Goal: Task Accomplishment & Management: Manage account settings

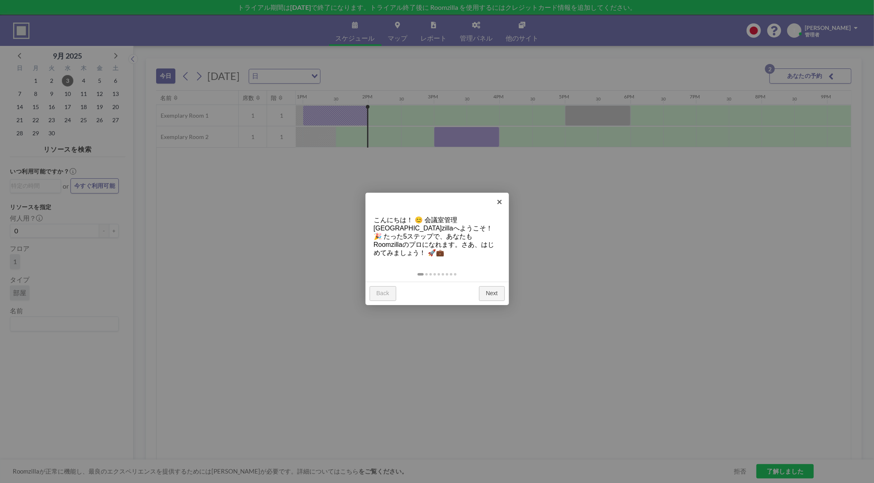
scroll to position [0, 852]
click at [498, 202] on link "×" at bounding box center [500, 202] width 18 height 18
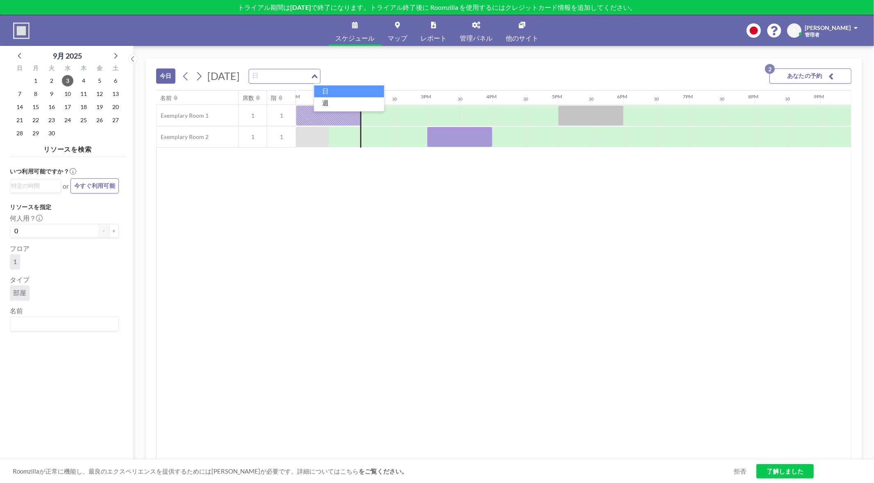
click at [320, 76] on div "日 Loading..." at bounding box center [284, 76] width 71 height 14
click at [430, 73] on div "今日 2025年9月3日水曜日 日 Loading... あなたの予約 2" at bounding box center [503, 75] width 695 height 32
click at [307, 80] on input "Search for option" at bounding box center [283, 76] width 45 height 11
click at [343, 99] on li "週" at bounding box center [349, 103] width 70 height 12
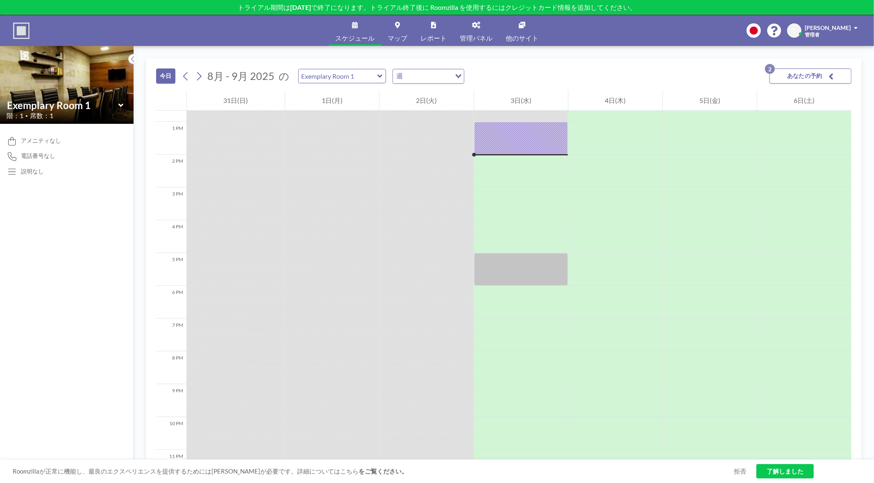
scroll to position [426, 0]
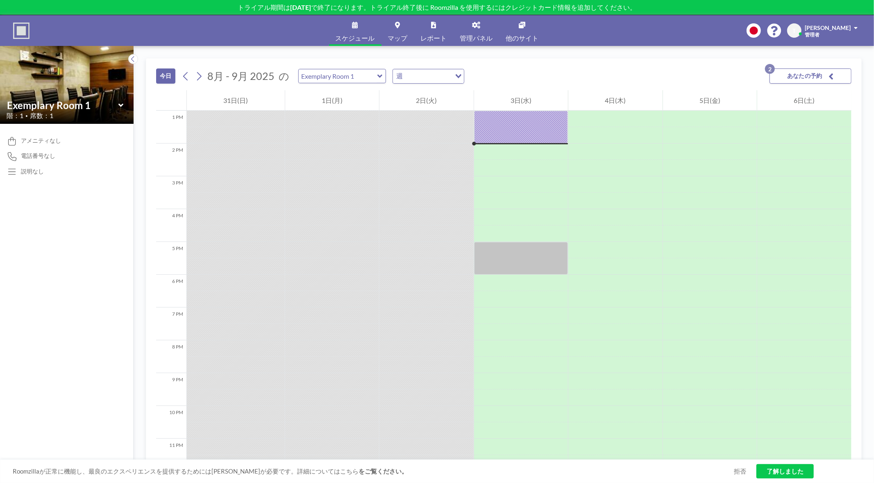
click at [427, 77] on input "Search for option" at bounding box center [427, 76] width 45 height 11
click at [539, 73] on div "今日 8月 - 9月 2025 の Exemplary Room 1 週 Loading... あなたの予約 2" at bounding box center [503, 75] width 695 height 32
drag, startPoint x: 361, startPoint y: 74, endPoint x: 366, endPoint y: 73, distance: 4.3
click at [362, 74] on input "text" at bounding box center [338, 76] width 79 height 14
type input "Exemplary Room 2"
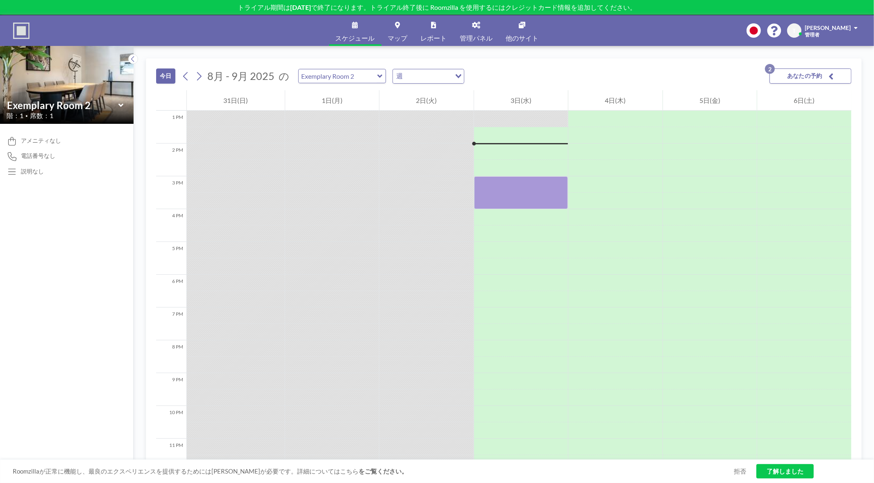
click at [448, 75] on div "週 Loading..." at bounding box center [428, 76] width 71 height 14
click at [536, 73] on div "今日 8月 - 9月 2025 の Exemplary Room 2 週 Loading... あなたの予約 2" at bounding box center [503, 75] width 695 height 32
click at [846, 81] on button "あなたの予約 2" at bounding box center [811, 75] width 82 height 15
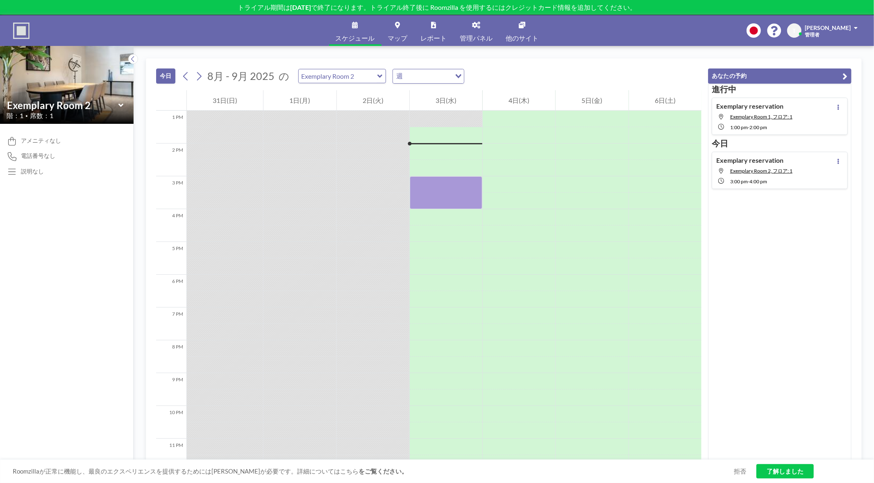
click at [676, 70] on div "今日 8月 - 9月 2025 の Exemplary Room 2 週 Loading..." at bounding box center [428, 75] width 545 height 32
click at [43, 157] on span "電話番号なし" at bounding box center [38, 155] width 34 height 7
click at [46, 186] on div "アメニティなし 電話番号なし 説明なし" at bounding box center [67, 303] width 134 height 359
click at [357, 35] on span "スケジュール" at bounding box center [355, 38] width 39 height 7
click at [518, 31] on link "他のサイト" at bounding box center [523, 30] width 46 height 31
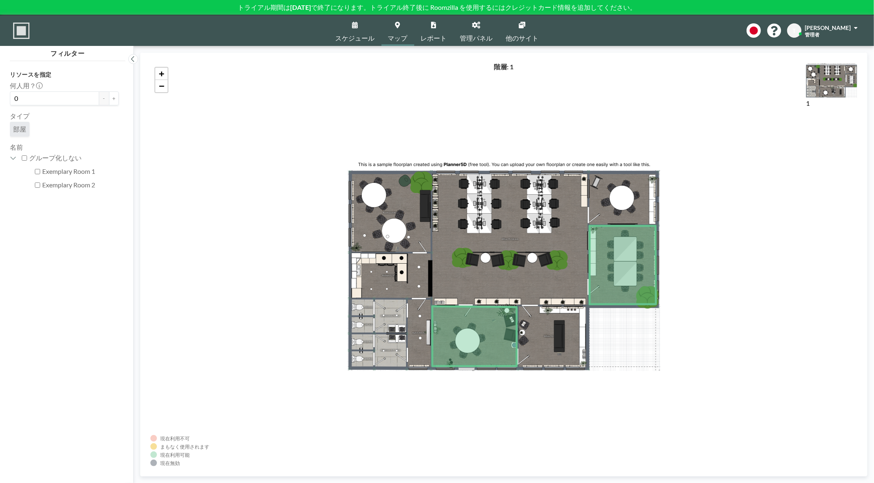
click at [358, 33] on link "スケジュール" at bounding box center [355, 30] width 52 height 31
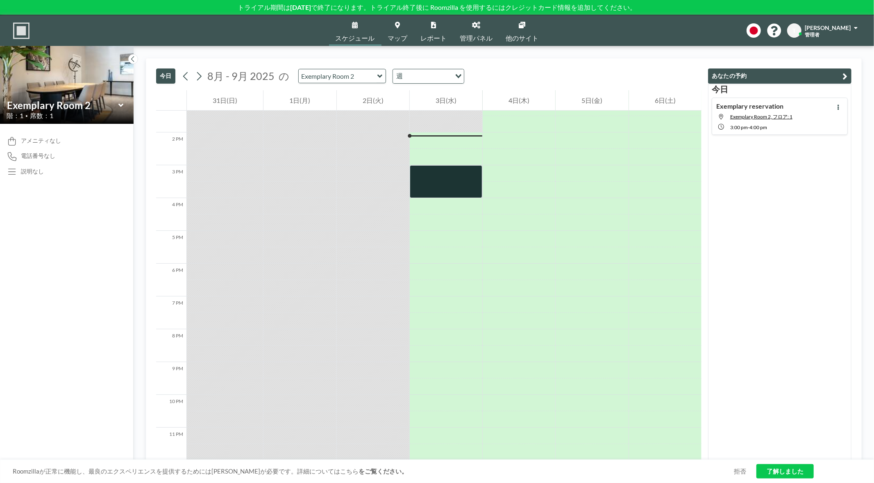
scroll to position [443, 0]
click at [453, 271] on div at bounding box center [446, 272] width 73 height 16
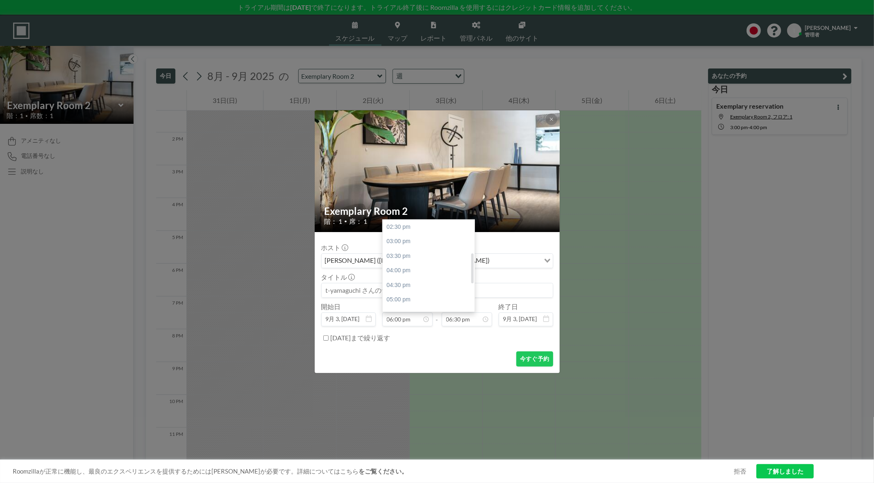
scroll to position [102, 0]
click at [551, 117] on icon at bounding box center [551, 119] width 5 height 5
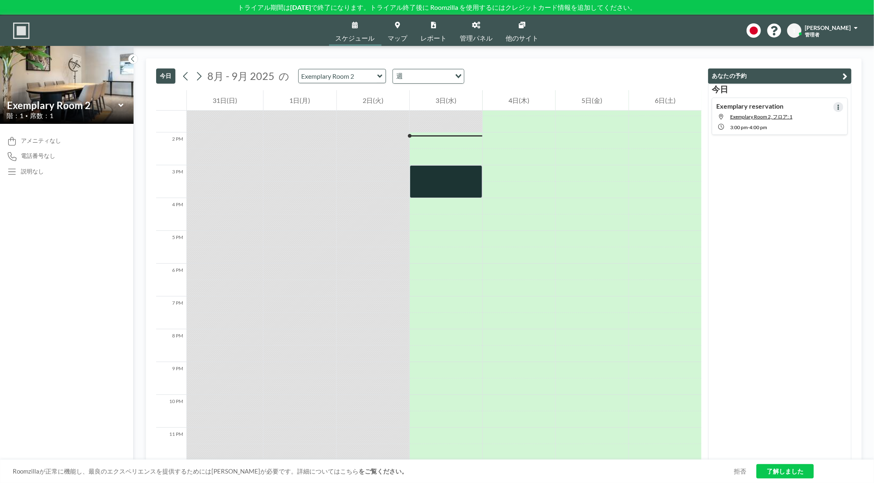
click at [834, 108] on button at bounding box center [839, 107] width 10 height 10
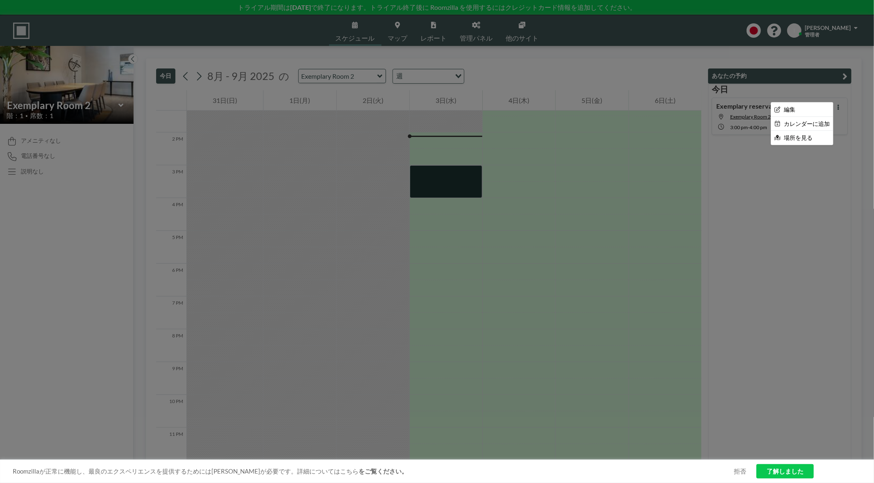
click at [590, 68] on div at bounding box center [437, 241] width 874 height 483
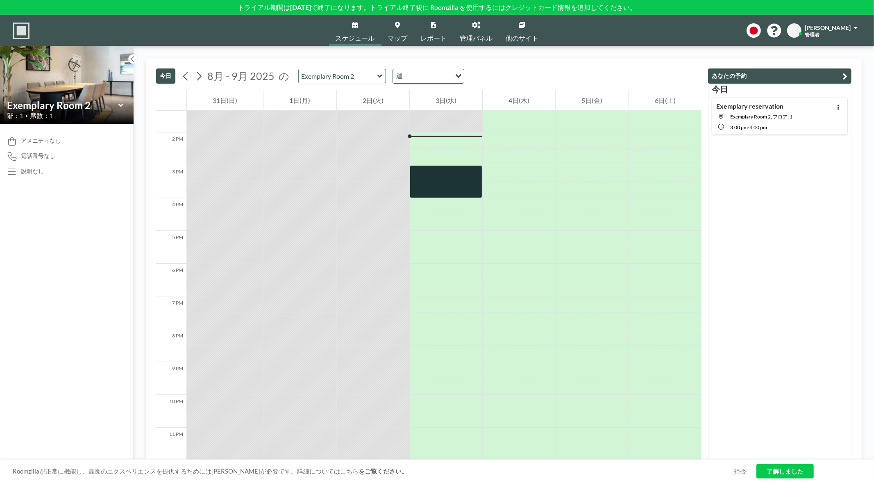
click at [377, 78] on icon at bounding box center [379, 76] width 5 height 8
type input "Exemplary Room 1"
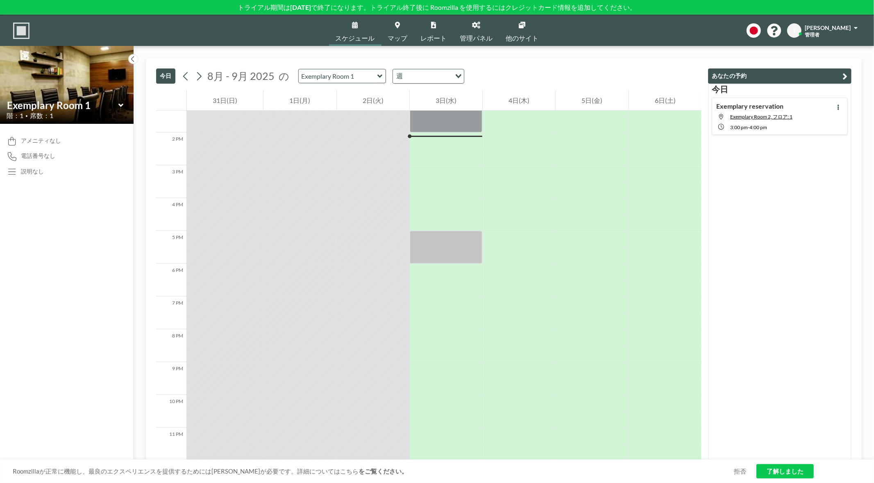
scroll to position [443, 0]
click at [435, 75] on input "Search for option" at bounding box center [427, 76] width 45 height 11
click at [521, 68] on div "今日 8月 - 9月 2025 の Exemplary Room 1 週 Loading..." at bounding box center [428, 75] width 545 height 32
click at [199, 78] on icon at bounding box center [199, 76] width 8 height 12
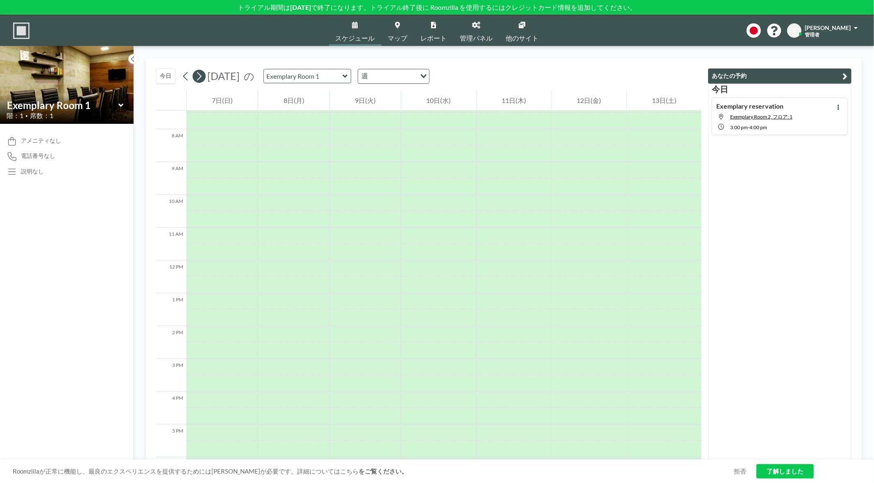
scroll to position [246, 0]
click at [348, 78] on icon at bounding box center [345, 76] width 5 height 8
click at [416, 75] on input "Search for option" at bounding box center [392, 76] width 45 height 11
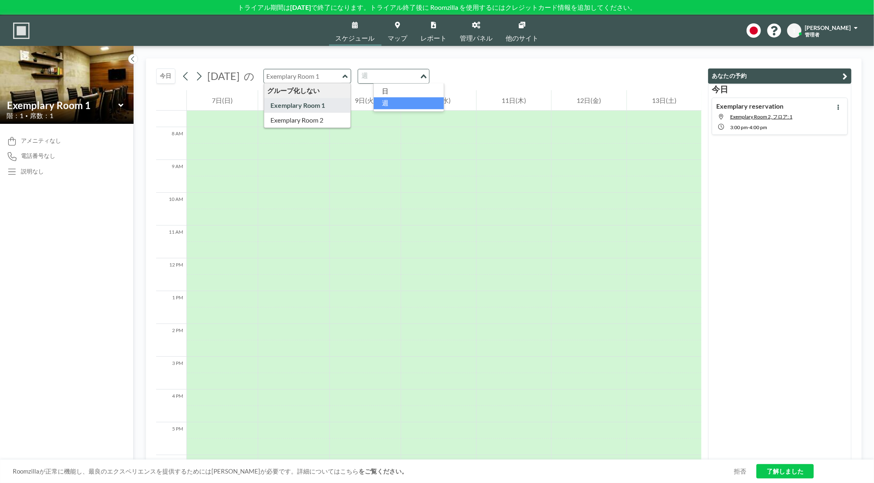
click at [468, 72] on div "今日 2025年9月 の グループ化しない Exemplary Room 1 Exemplary Room 2 週 Loading..." at bounding box center [428, 75] width 545 height 32
click at [131, 58] on icon at bounding box center [132, 59] width 5 height 8
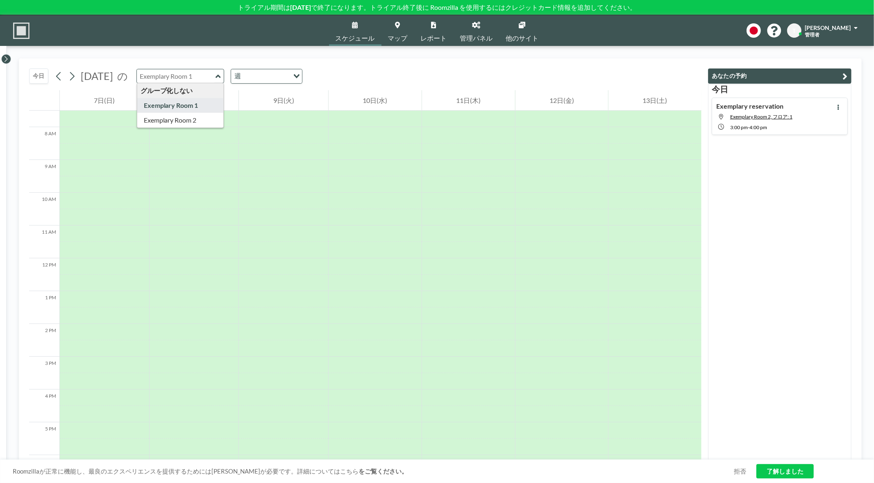
click at [7, 59] on icon at bounding box center [5, 59] width 5 height 8
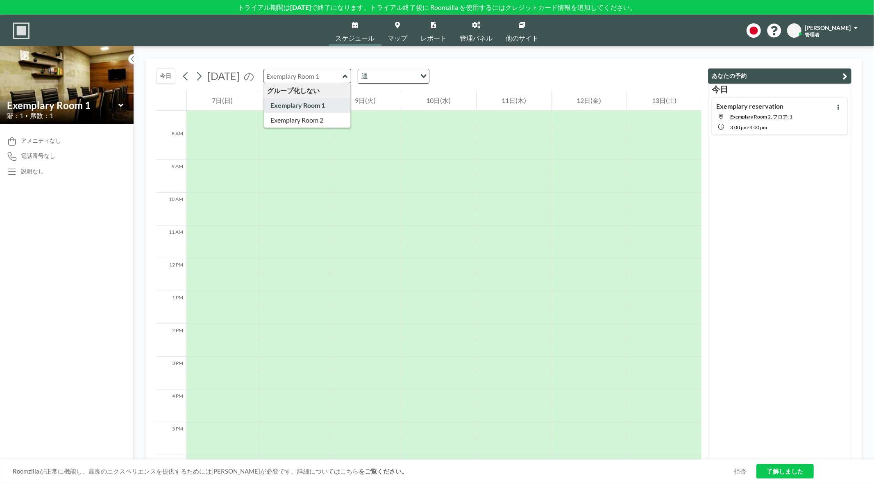
click at [795, 473] on link "了解しました" at bounding box center [785, 471] width 57 height 14
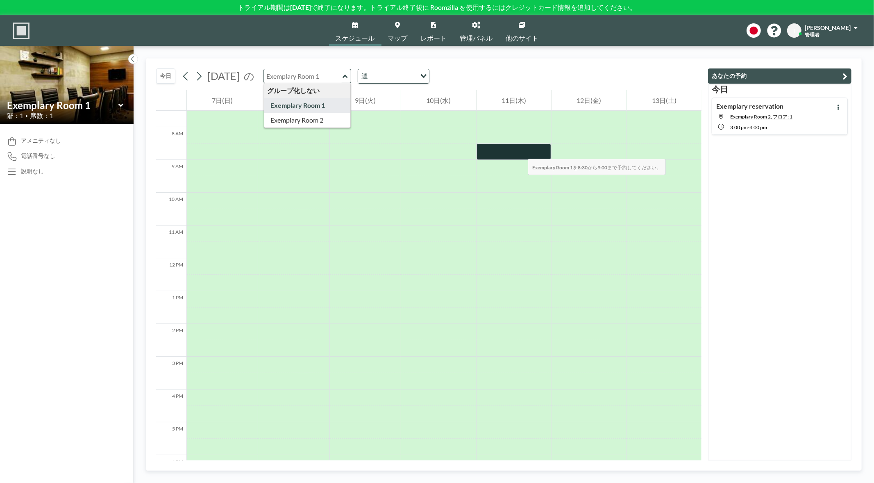
click at [520, 150] on div at bounding box center [514, 151] width 75 height 16
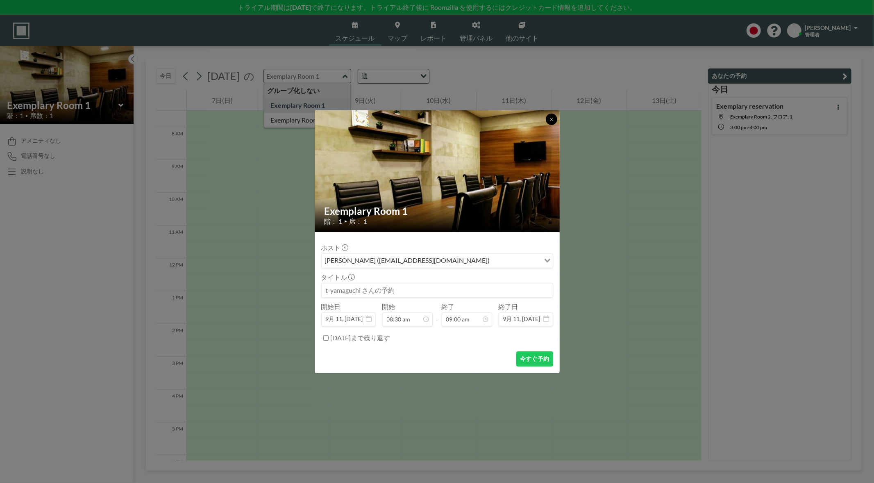
click at [554, 123] on button at bounding box center [551, 119] width 11 height 11
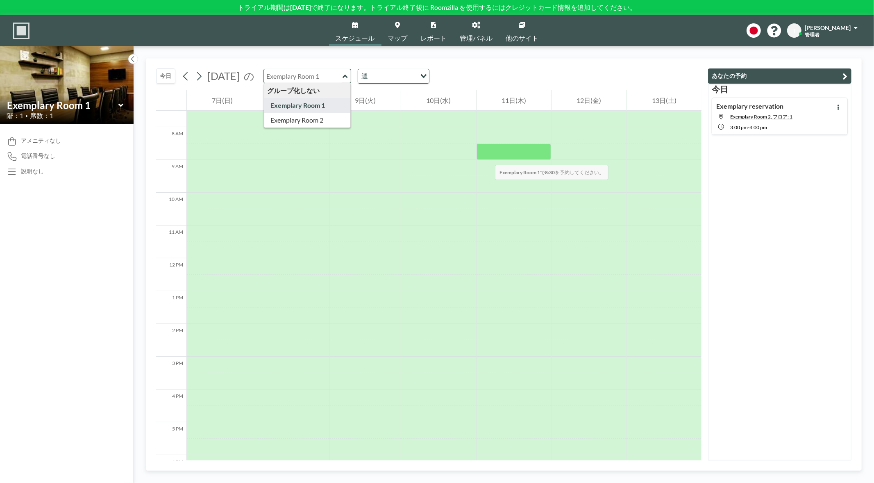
click at [487, 156] on div at bounding box center [514, 151] width 75 height 16
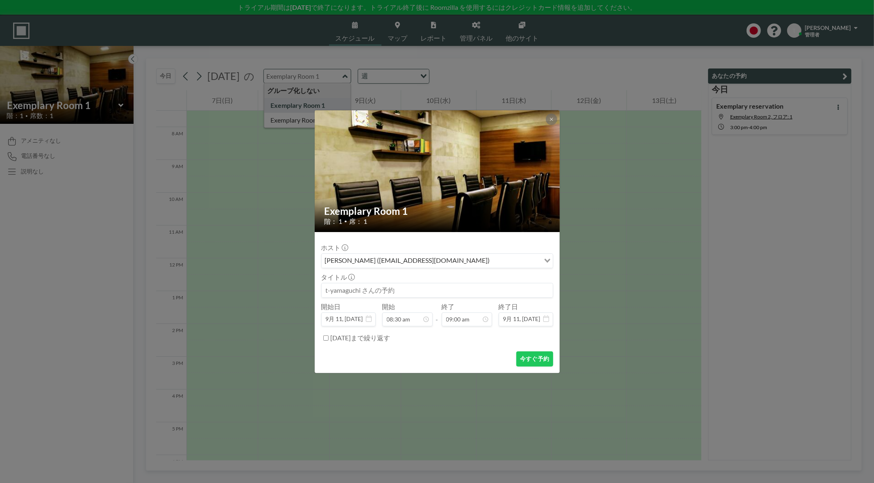
scroll to position [248, 0]
click at [434, 346] on form "ホスト t-yamaguchi (t-yamaguchi@realgate.jp) Loading... タイトル 開始日 9月 11, 2025 開始 08…" at bounding box center [437, 302] width 245 height 141
click at [554, 116] on button at bounding box center [551, 119] width 11 height 11
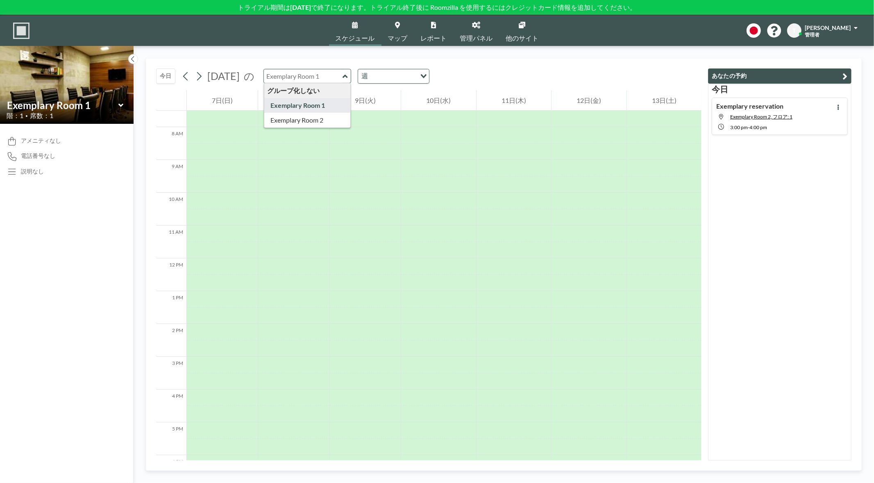
click at [477, 27] on icon at bounding box center [477, 25] width 8 height 7
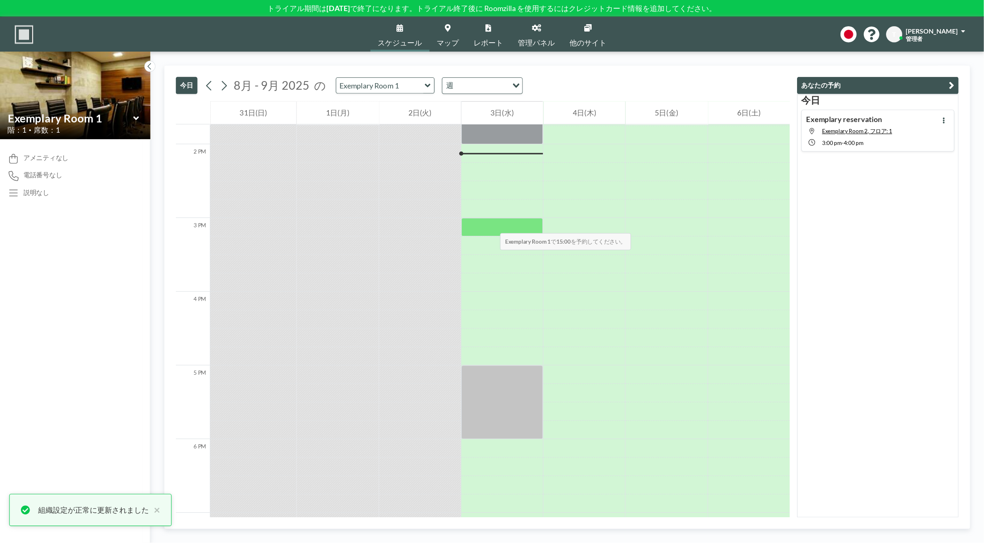
scroll to position [902, 0]
click at [440, 199] on div at bounding box center [446, 201] width 73 height 16
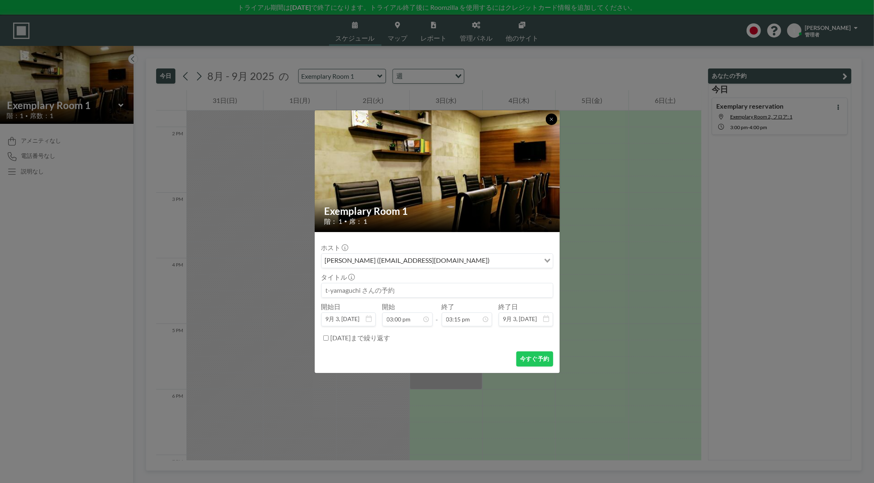
click at [548, 119] on button at bounding box center [551, 119] width 11 height 11
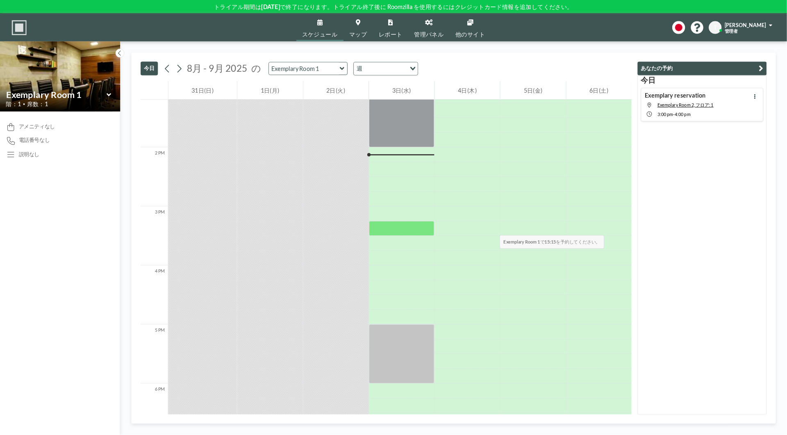
scroll to position [865, 0]
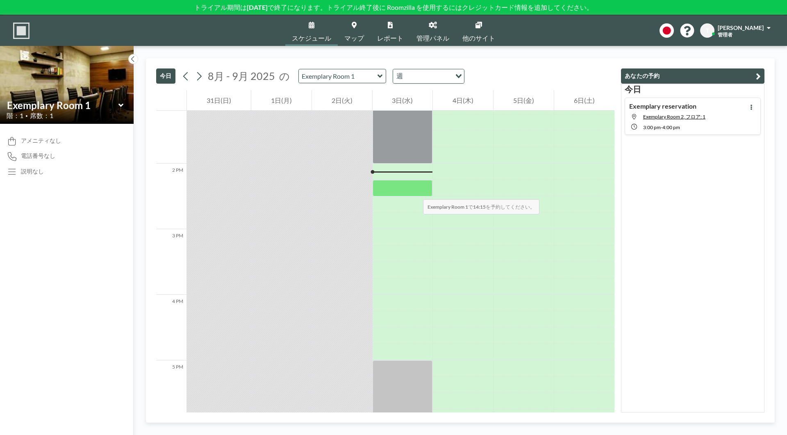
click at [415, 191] on div at bounding box center [403, 188] width 60 height 16
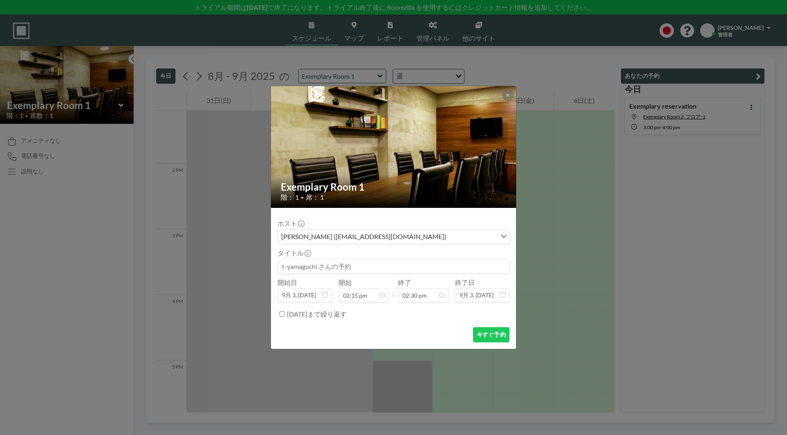
click at [449, 236] on input "Search for option" at bounding box center [472, 236] width 47 height 11
click at [403, 223] on div "ホスト t-yamaguchi (t-yamaguchi@realgate.jp) Loading..." at bounding box center [393, 231] width 232 height 25
click at [420, 239] on input "Search for option" at bounding box center [389, 236] width 220 height 11
click at [411, 220] on div "ホスト t-yamaguchi (t-yamaguchi@realgate.jp) Loading..." at bounding box center [393, 231] width 232 height 25
click at [377, 263] on input at bounding box center [393, 266] width 231 height 14
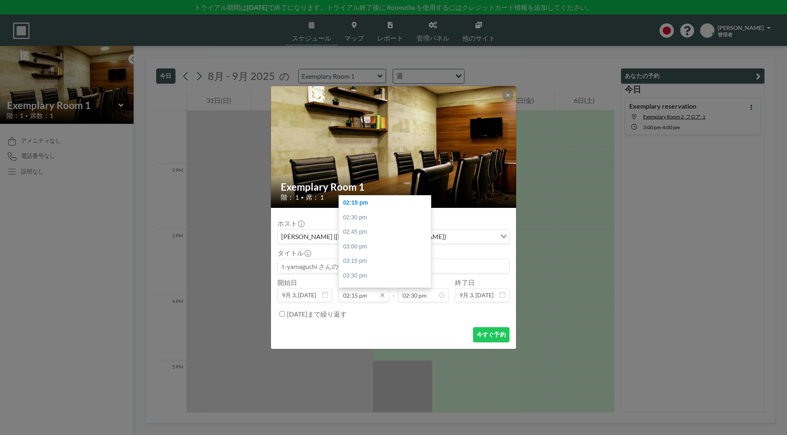
click at [377, 298] on input "02:15 pm" at bounding box center [364, 295] width 50 height 14
click at [371, 214] on div "02:30 pm" at bounding box center [387, 217] width 96 height 15
type input "02:30 pm"
click at [427, 297] on input "02:45 pm" at bounding box center [423, 295] width 50 height 14
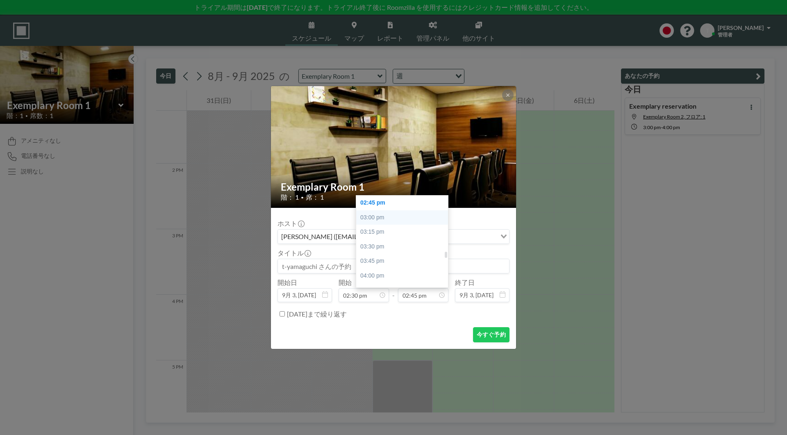
click at [379, 218] on div "03:00 pm" at bounding box center [404, 217] width 96 height 15
click at [415, 291] on input "03:00 pm" at bounding box center [423, 295] width 50 height 14
click at [390, 237] on div "03:30 pm" at bounding box center [404, 232] width 96 height 15
type input "03:30 pm"
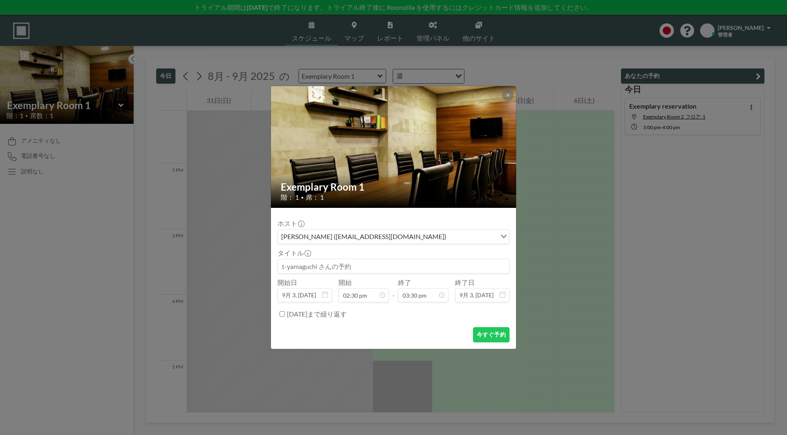
click at [311, 314] on label "2026年3月2日日まで繰り返す" at bounding box center [317, 314] width 60 height 8
click at [285, 314] on input "2026年3月2日日まで繰り返す" at bounding box center [282, 313] width 5 height 5
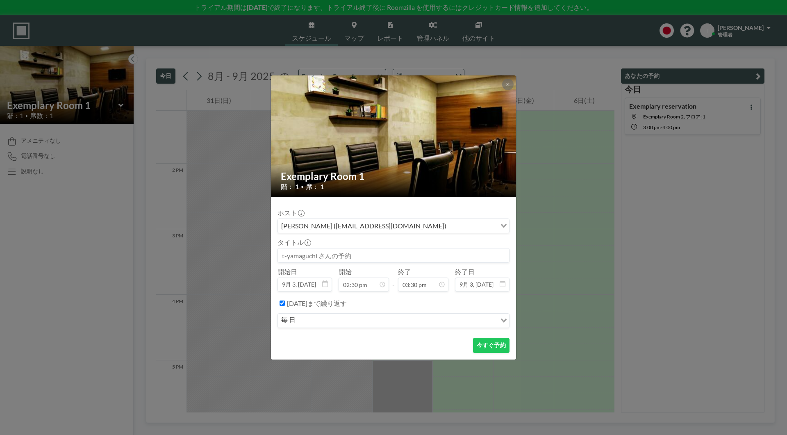
click at [326, 321] on input "Search for option" at bounding box center [397, 320] width 198 height 11
click at [292, 302] on label "2026年3月2日日まで繰り返す" at bounding box center [317, 303] width 60 height 8
click at [285, 302] on input "2026年3月2日日まで繰り返す" at bounding box center [282, 302] width 5 height 5
checkbox input "false"
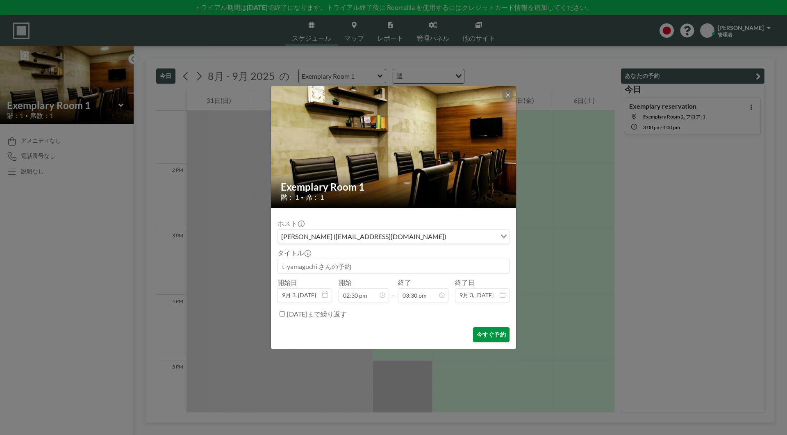
click at [494, 332] on button "今すぐ予約" at bounding box center [491, 334] width 36 height 15
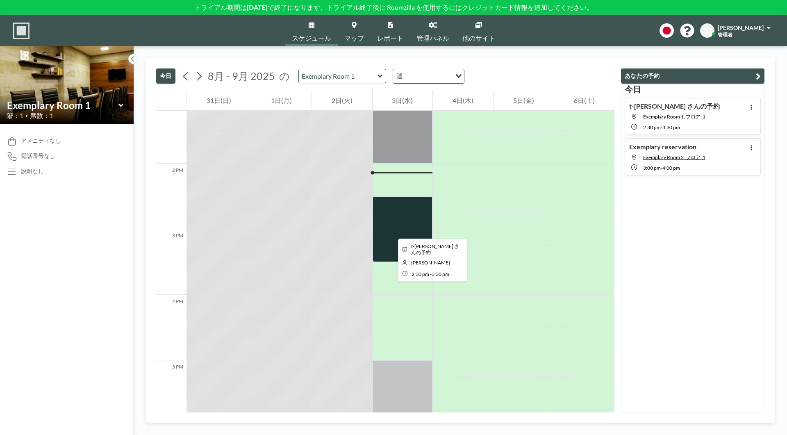
click at [391, 231] on div at bounding box center [403, 229] width 60 height 66
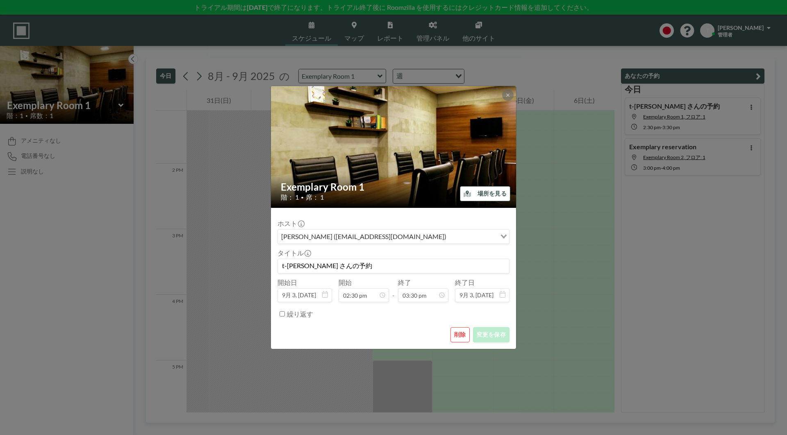
scroll to position [0, 0]
click at [507, 95] on icon at bounding box center [507, 94] width 3 height 3
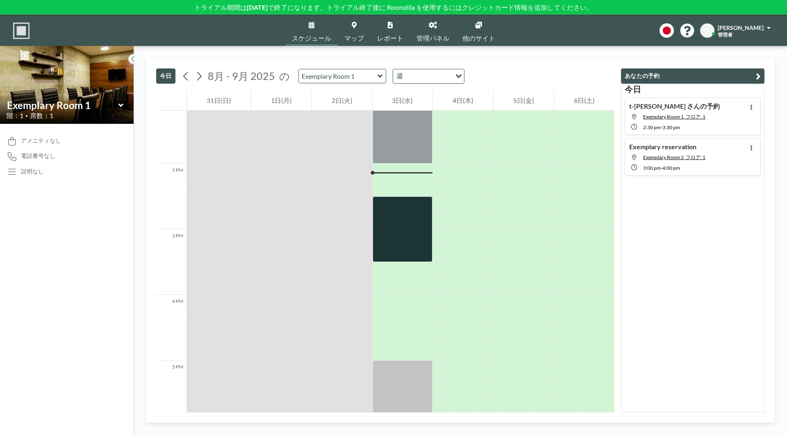
click at [437, 28] on link "管理パネル" at bounding box center [433, 30] width 46 height 31
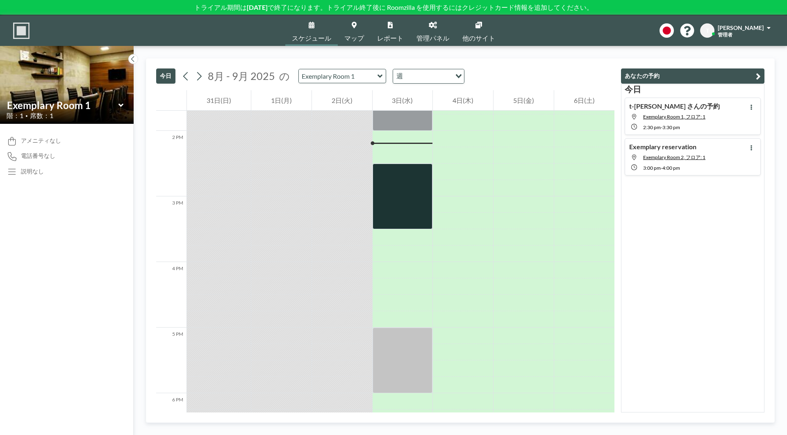
scroll to position [902, 0]
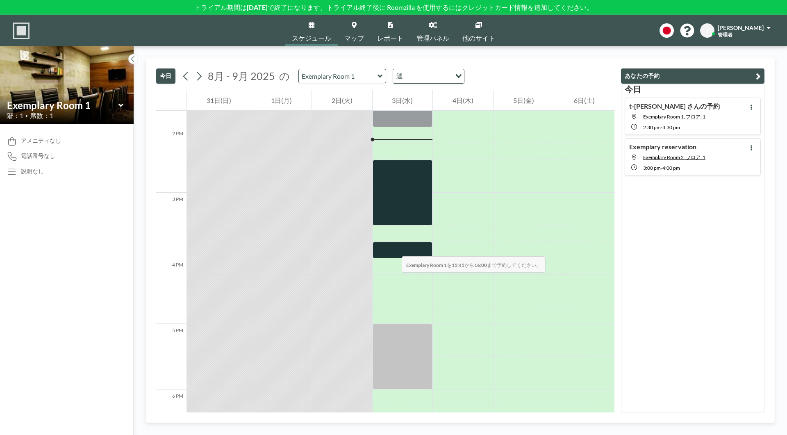
click at [393, 248] on div at bounding box center [403, 250] width 60 height 16
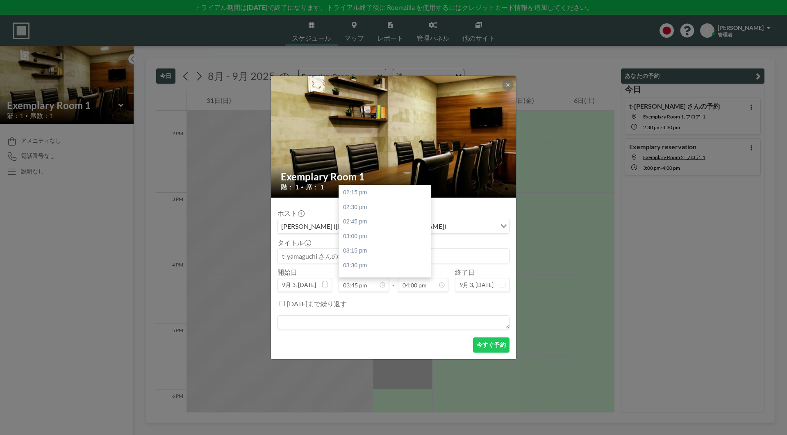
scroll to position [88, 0]
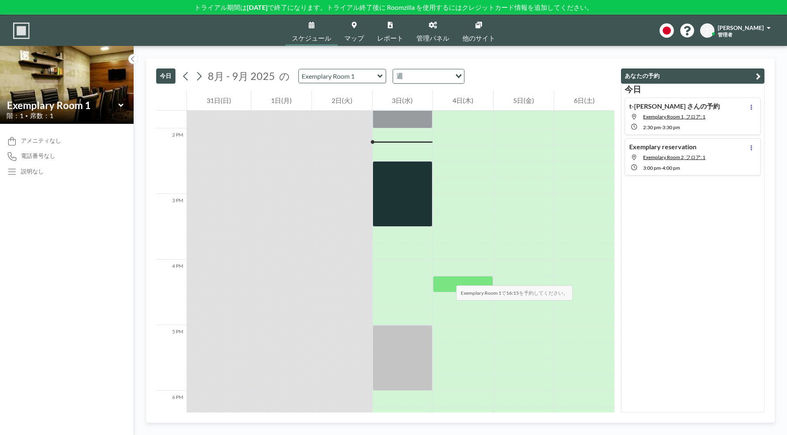
scroll to position [902, 0]
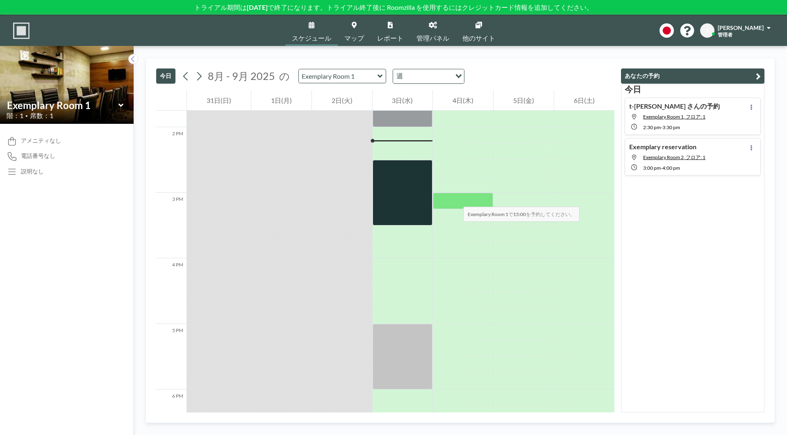
click at [455, 195] on div at bounding box center [463, 201] width 60 height 16
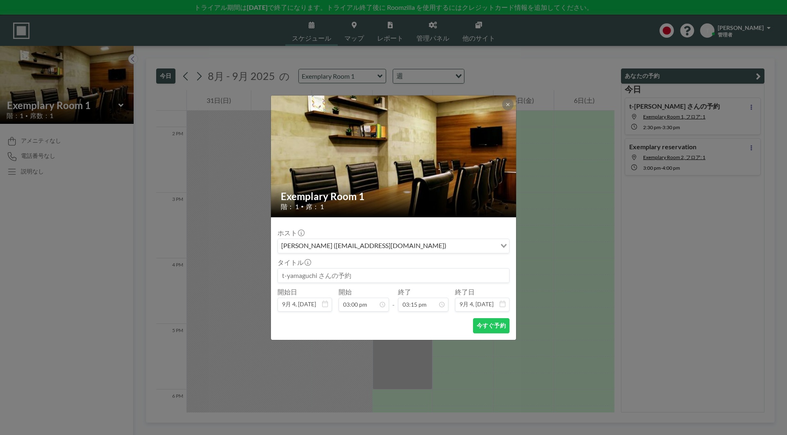
scroll to position [0, 0]
click at [507, 108] on button at bounding box center [507, 104] width 11 height 11
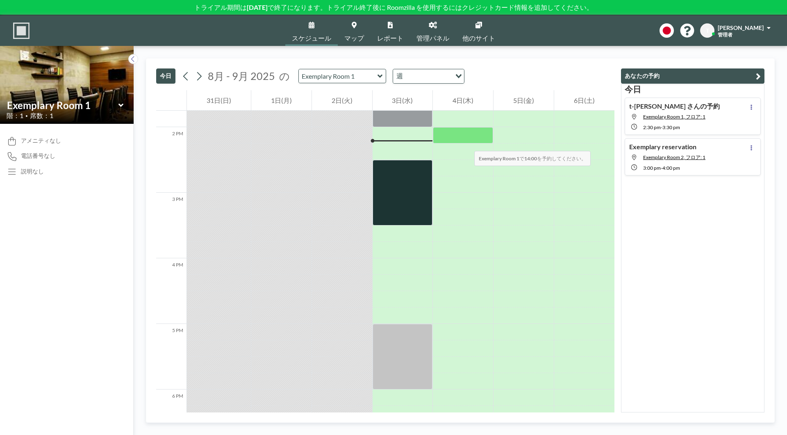
click at [466, 142] on div at bounding box center [463, 135] width 60 height 16
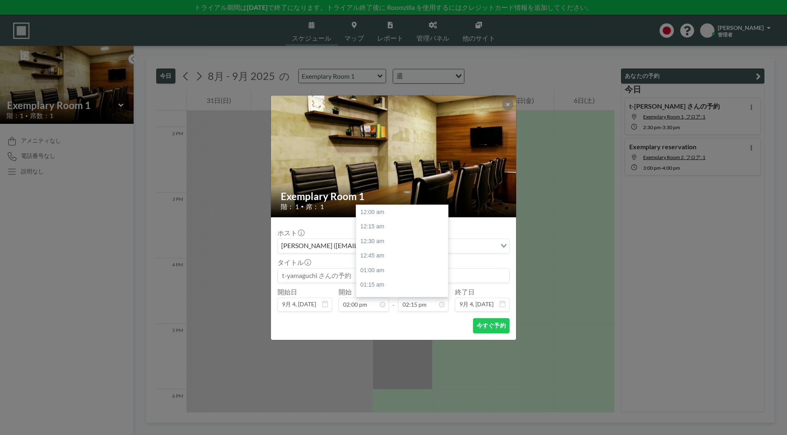
scroll to position [832, 0]
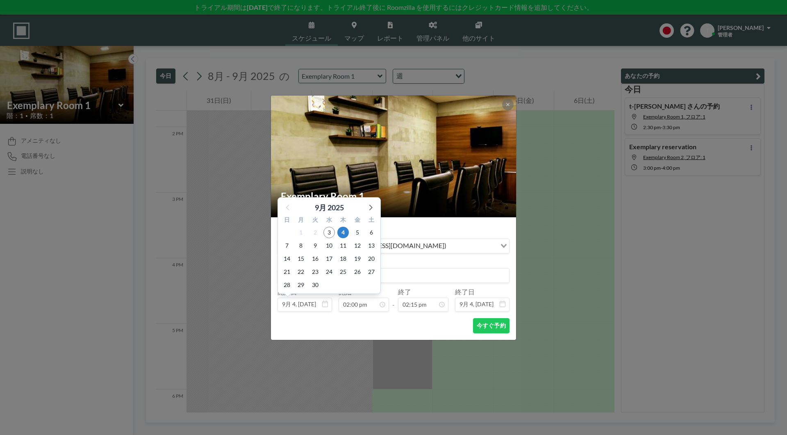
click at [310, 308] on input "9月 4, [DATE]" at bounding box center [304, 305] width 55 height 14
click at [343, 320] on div "今すぐ予約" at bounding box center [393, 325] width 232 height 15
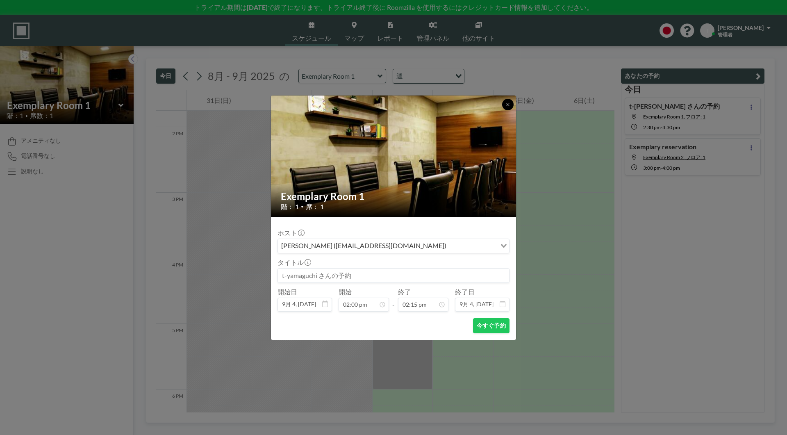
click at [505, 104] on button at bounding box center [507, 104] width 11 height 11
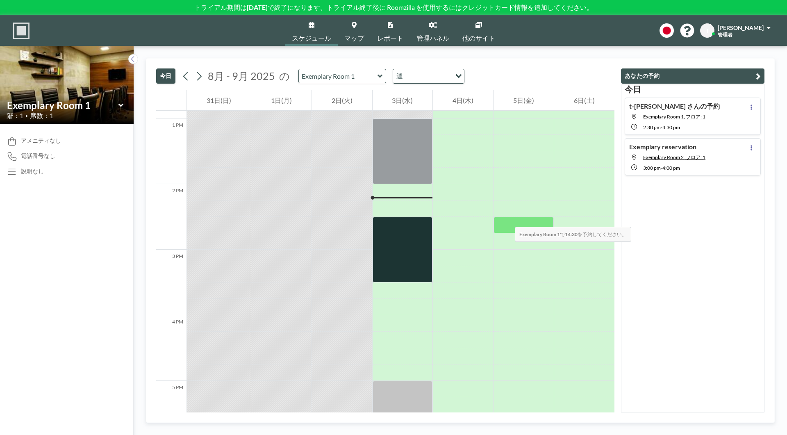
scroll to position [820, 0]
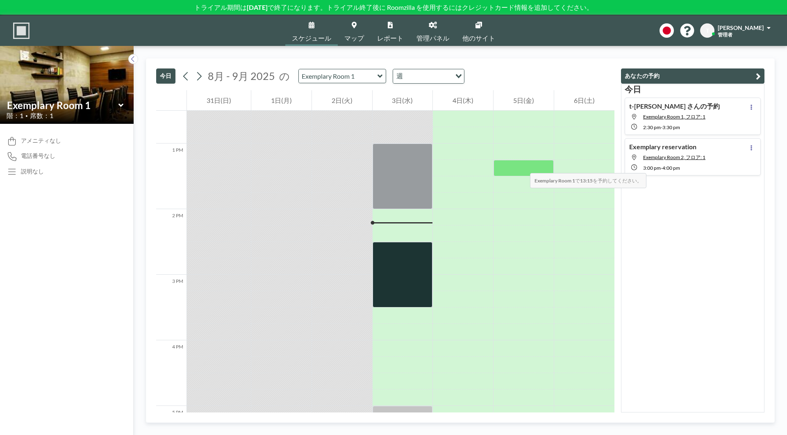
click at [522, 165] on div at bounding box center [523, 168] width 60 height 16
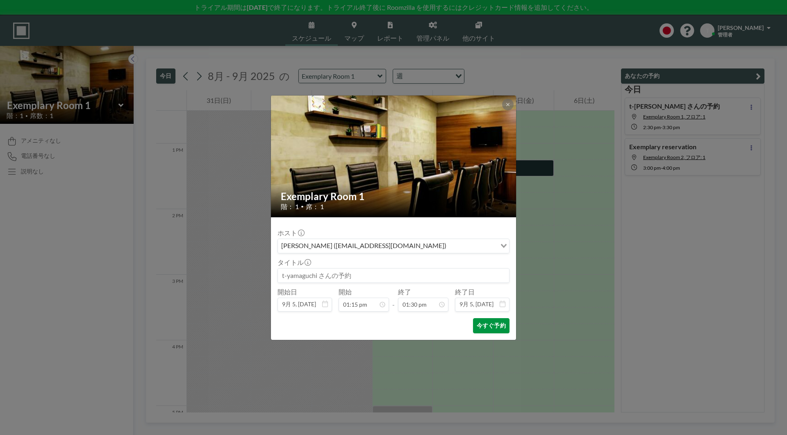
click at [487, 320] on button "今すぐ予約" at bounding box center [491, 325] width 36 height 15
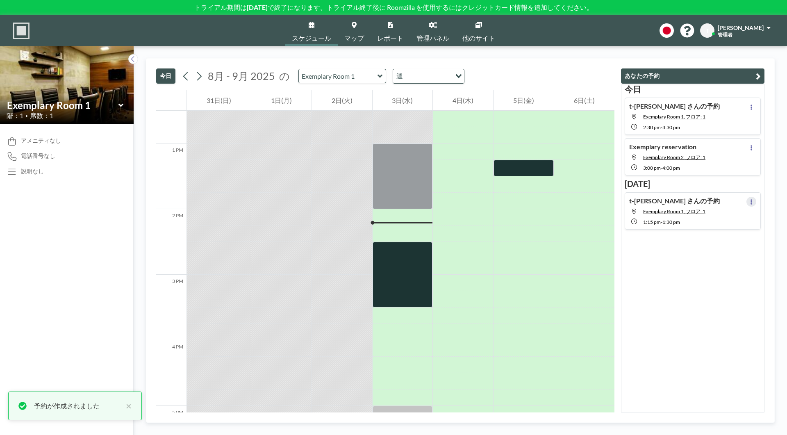
click at [750, 201] on icon at bounding box center [751, 201] width 2 height 5
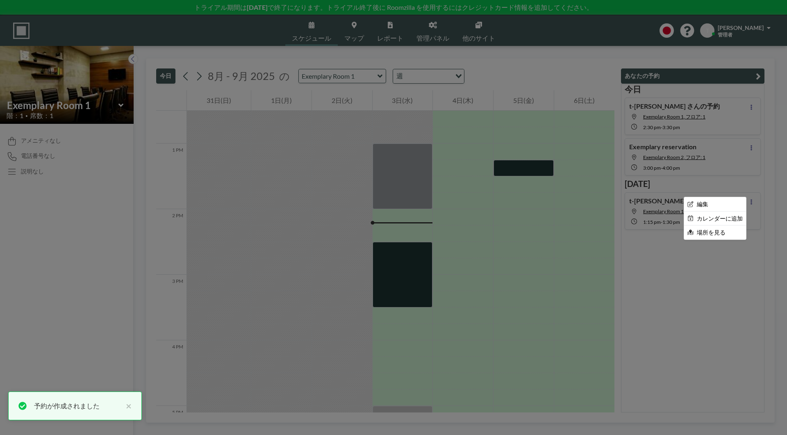
click at [680, 306] on div at bounding box center [393, 217] width 787 height 435
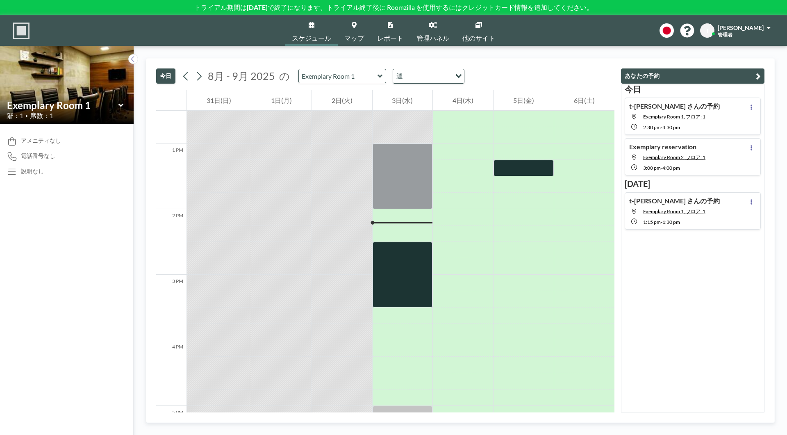
click at [432, 31] on link "管理パネル" at bounding box center [433, 30] width 46 height 31
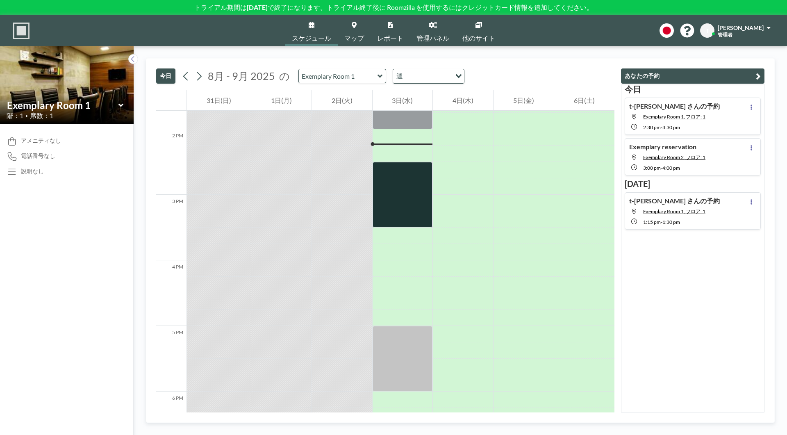
scroll to position [902, 0]
click at [435, 37] on span "管理パネル" at bounding box center [432, 38] width 33 height 7
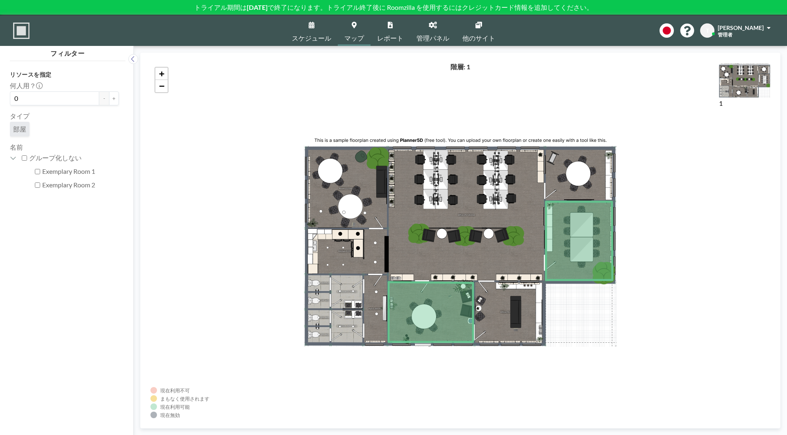
click at [311, 35] on span "スケジュール" at bounding box center [311, 38] width 39 height 7
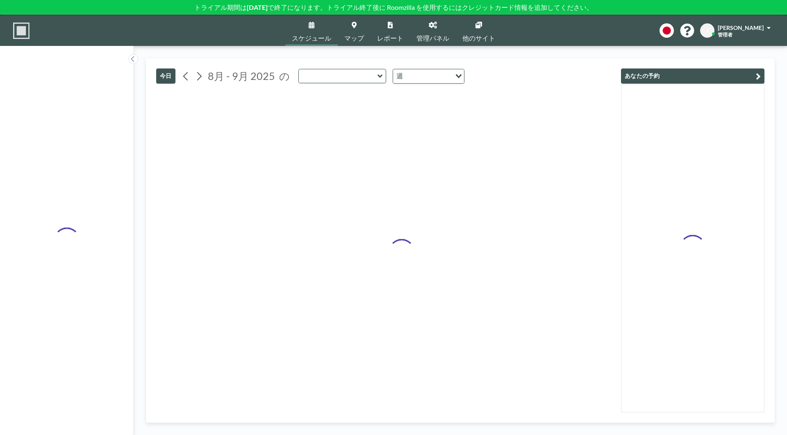
type input "Exemplary Room 1"
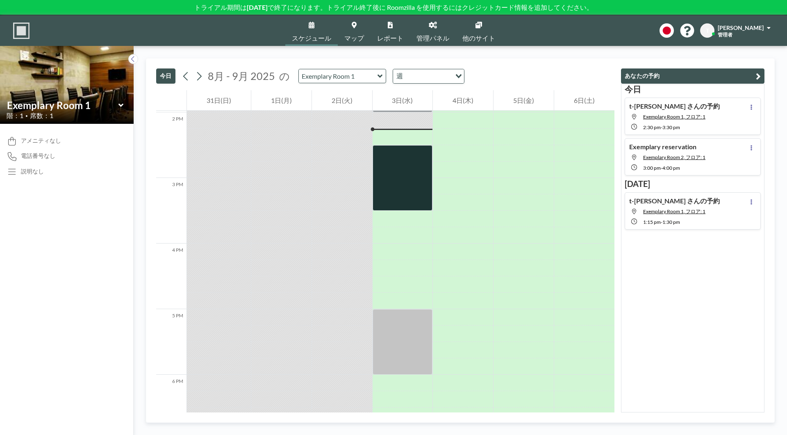
scroll to position [918, 0]
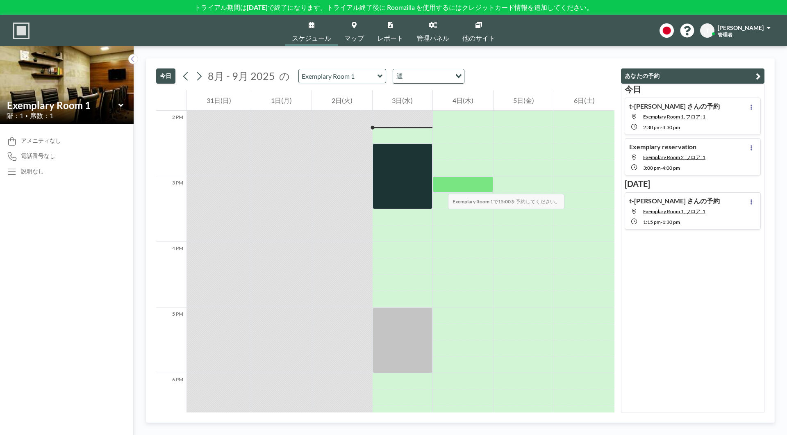
click at [440, 186] on div at bounding box center [463, 184] width 60 height 16
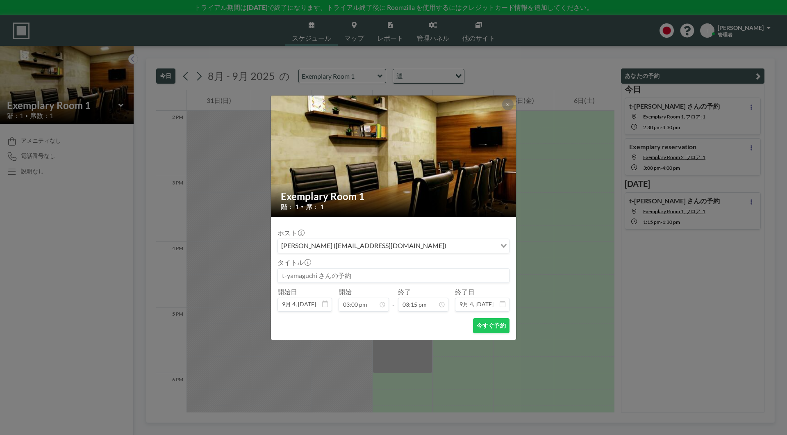
click at [509, 104] on icon at bounding box center [507, 104] width 5 height 5
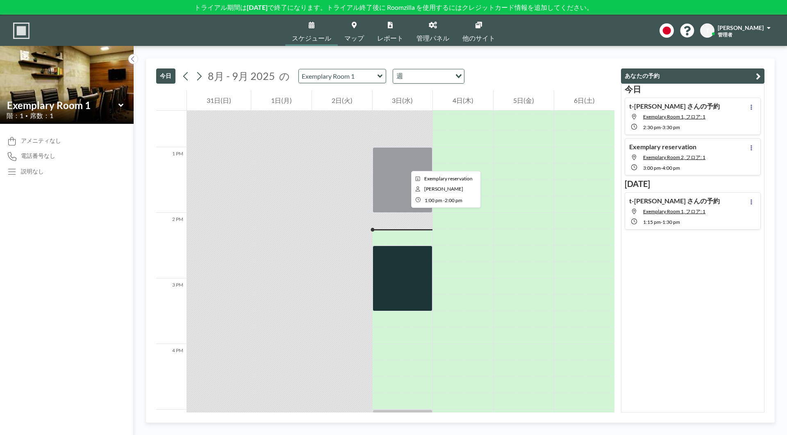
scroll to position [754, 0]
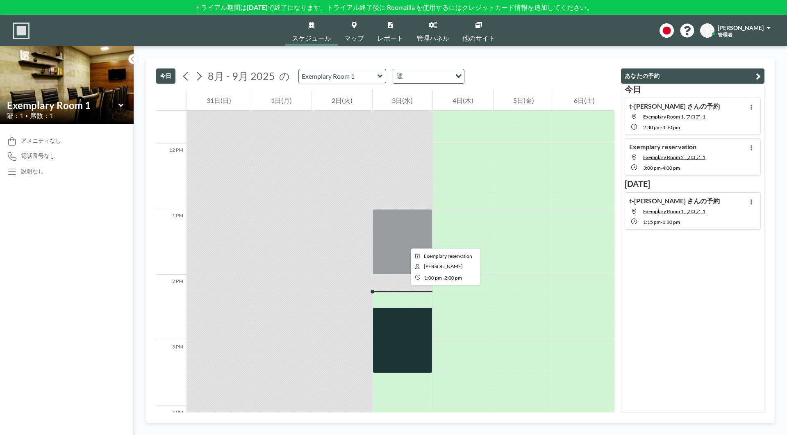
click at [404, 241] on div at bounding box center [403, 242] width 60 height 66
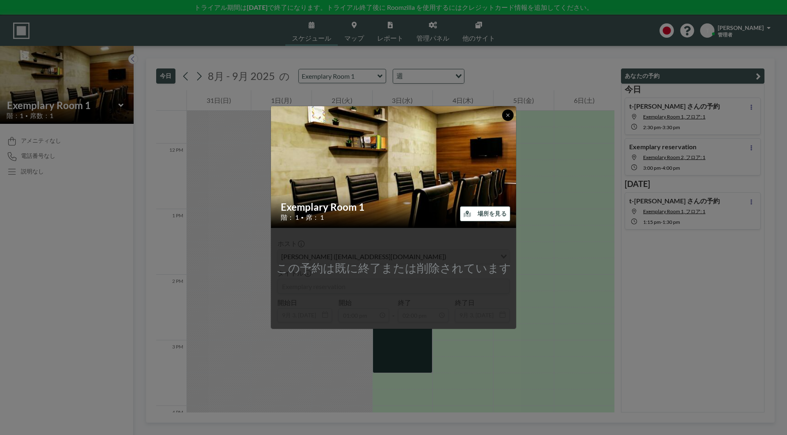
click at [505, 113] on button at bounding box center [507, 114] width 11 height 11
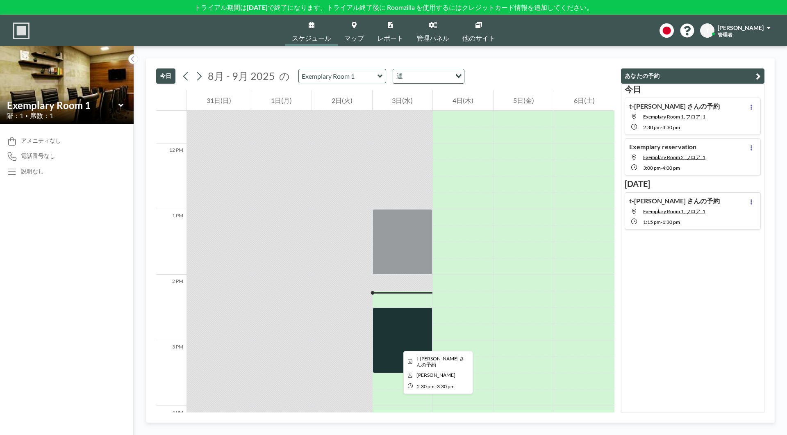
click at [397, 343] on div at bounding box center [403, 340] width 60 height 66
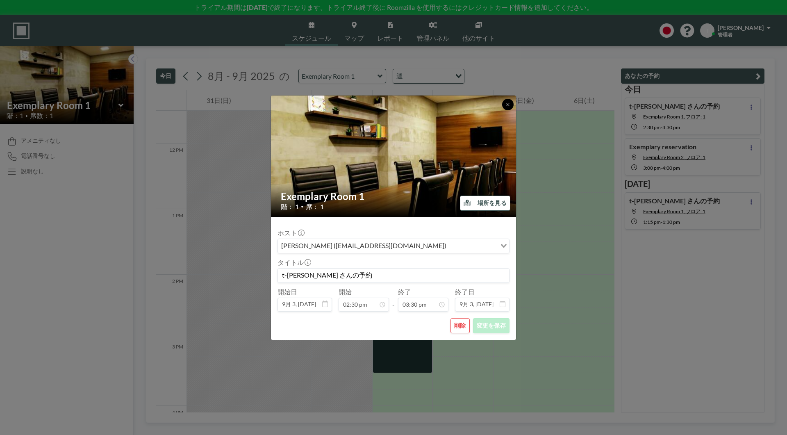
click at [509, 106] on icon at bounding box center [507, 104] width 5 height 5
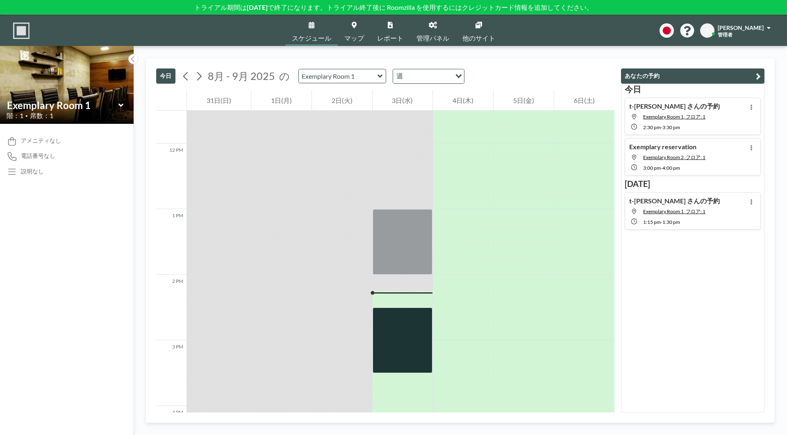
click at [38, 173] on div "説明なし" at bounding box center [32, 171] width 23 height 7
click at [359, 32] on link "マップ" at bounding box center [354, 30] width 33 height 31
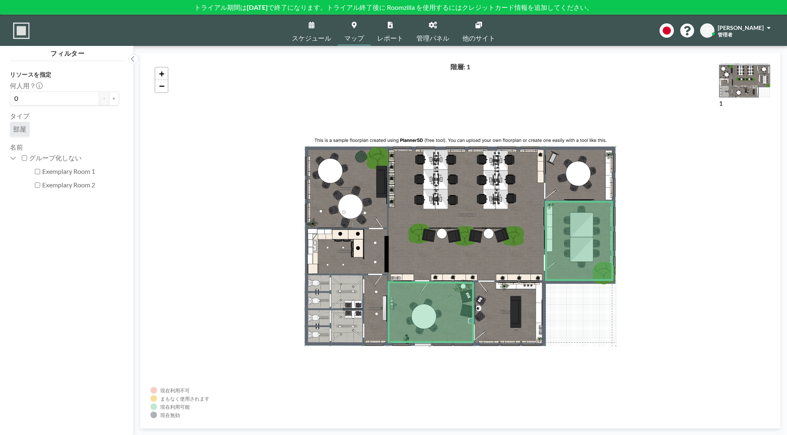
click at [306, 35] on span "スケジュール" at bounding box center [311, 38] width 39 height 7
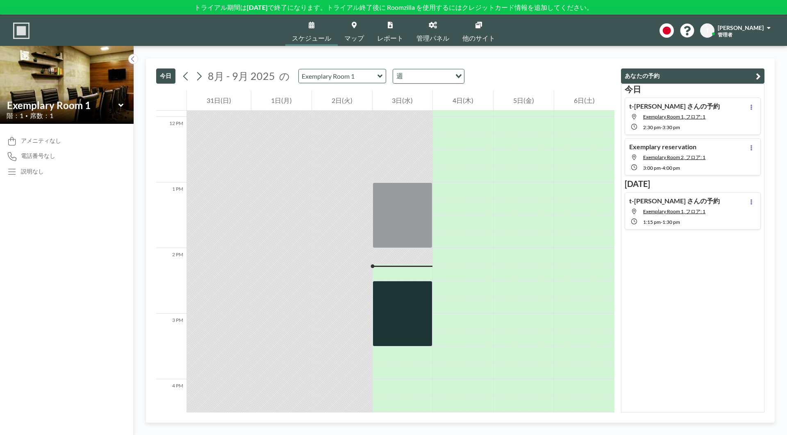
click at [20, 28] on img at bounding box center [21, 31] width 16 height 16
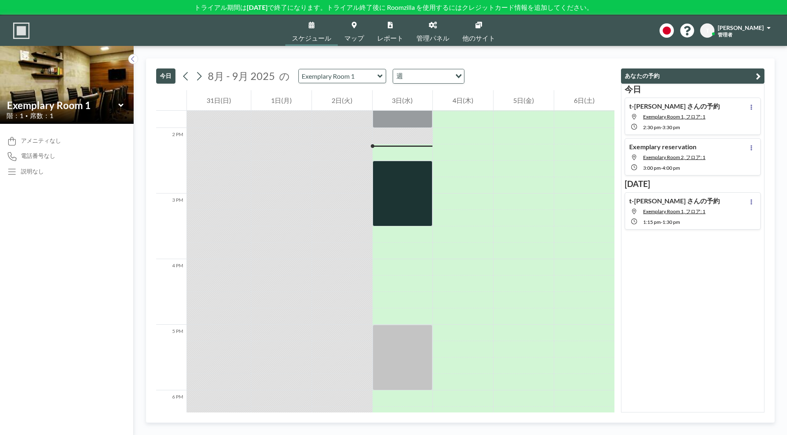
scroll to position [918, 0]
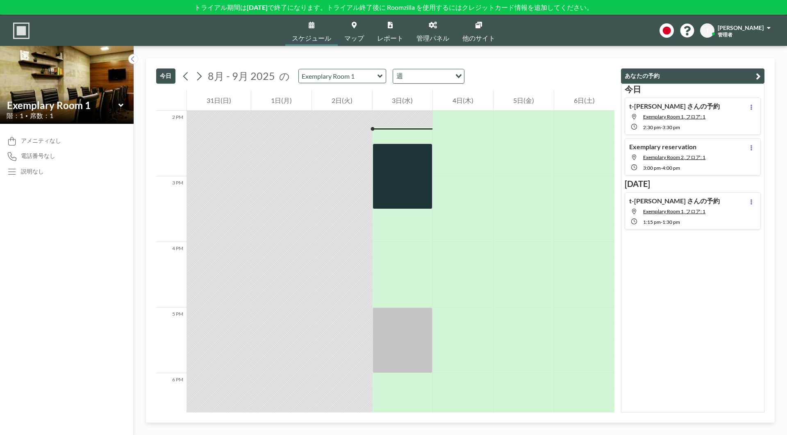
click at [25, 32] on img at bounding box center [21, 31] width 16 height 16
click at [22, 32] on img at bounding box center [21, 31] width 16 height 16
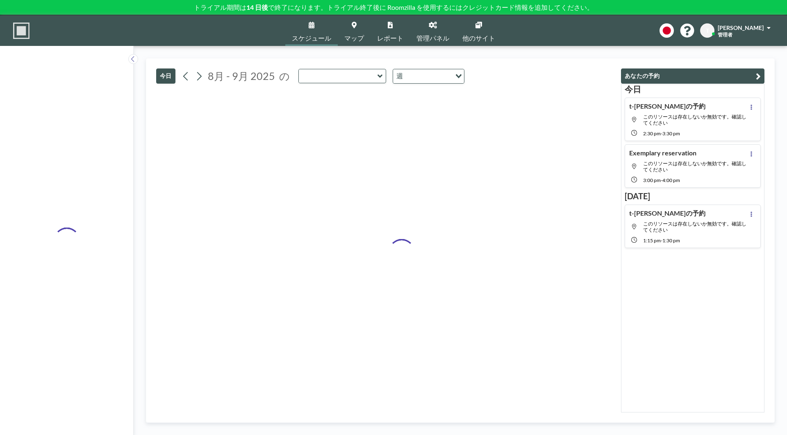
type input "Exemplary Room 1"
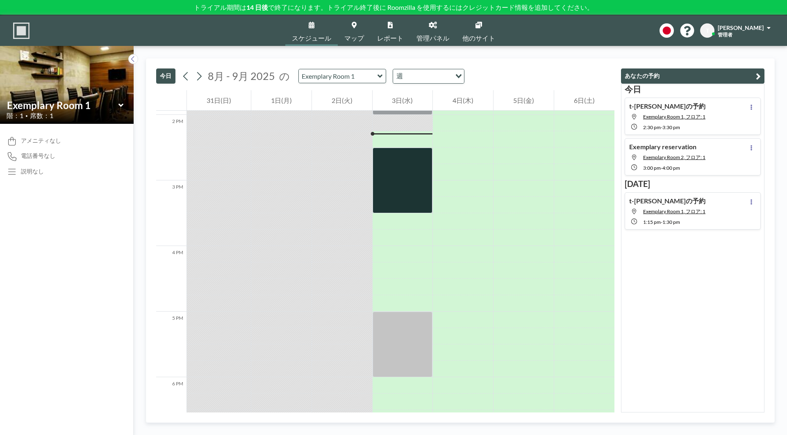
scroll to position [918, 0]
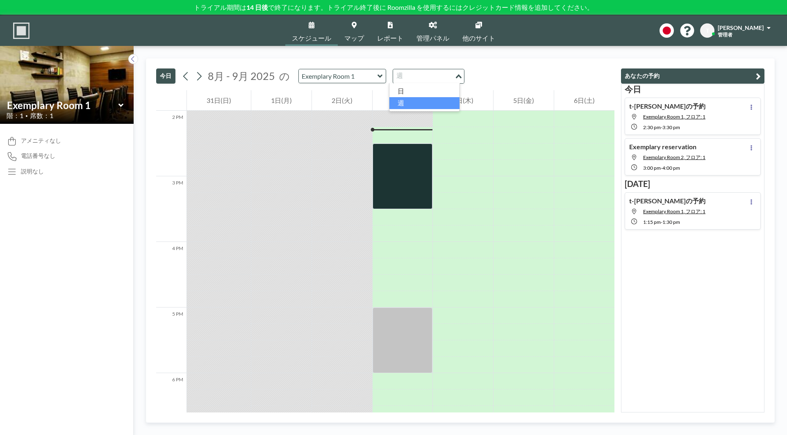
click at [418, 79] on input "Search for option" at bounding box center [424, 76] width 60 height 11
click at [419, 95] on li "日" at bounding box center [424, 91] width 70 height 12
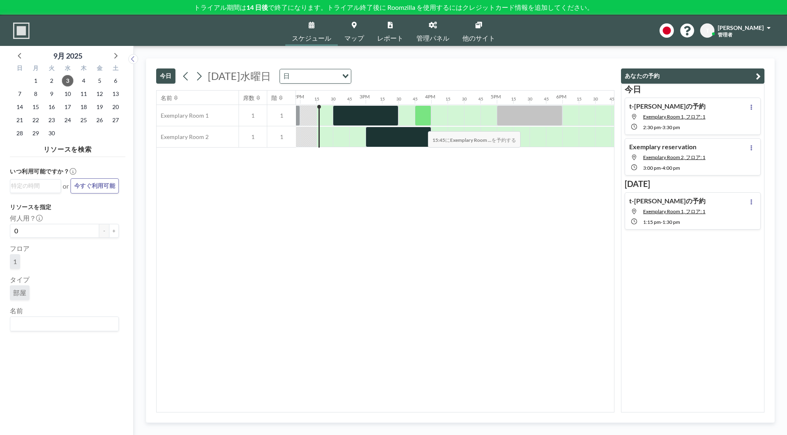
scroll to position [0, 918]
click at [337, 78] on input "Search for option" at bounding box center [314, 76] width 45 height 11
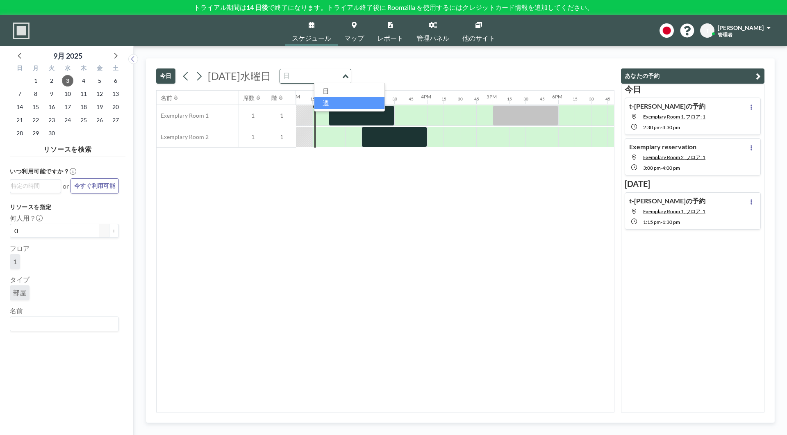
click at [334, 100] on li "週" at bounding box center [349, 103] width 70 height 12
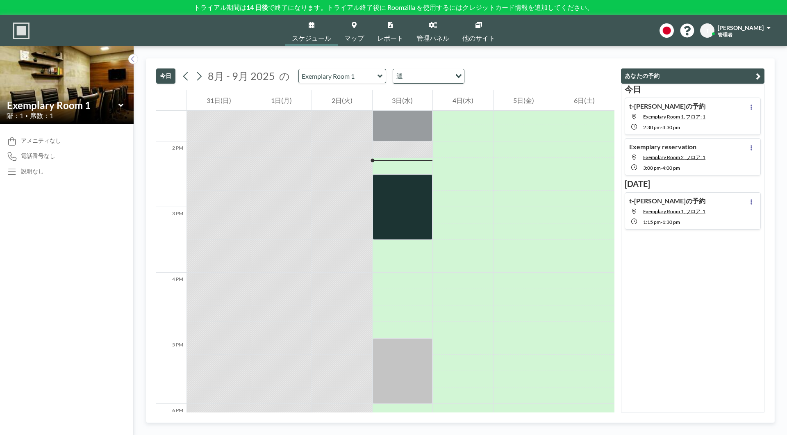
scroll to position [918, 0]
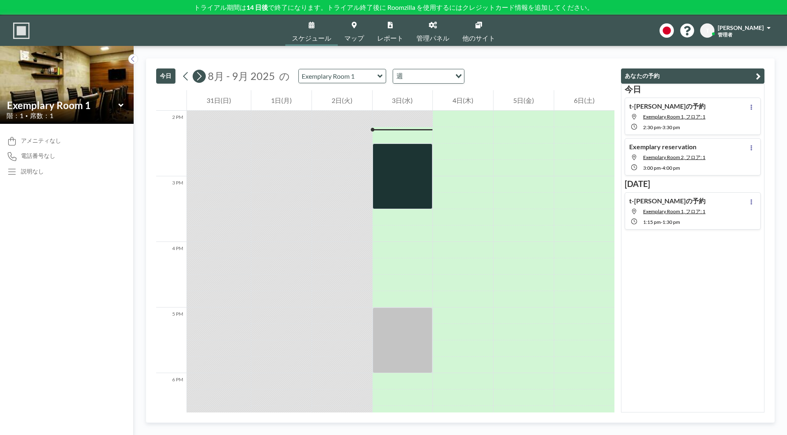
click at [201, 79] on icon at bounding box center [199, 76] width 8 height 12
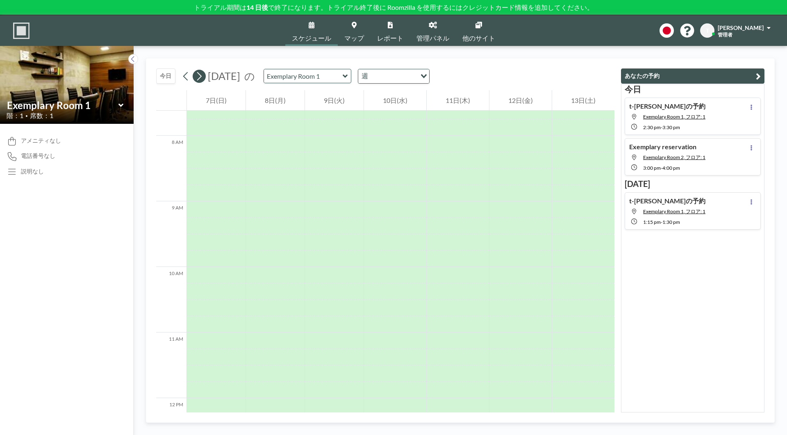
scroll to position [508, 0]
click at [202, 78] on icon at bounding box center [199, 76] width 8 height 12
click at [200, 78] on icon at bounding box center [199, 76] width 5 height 9
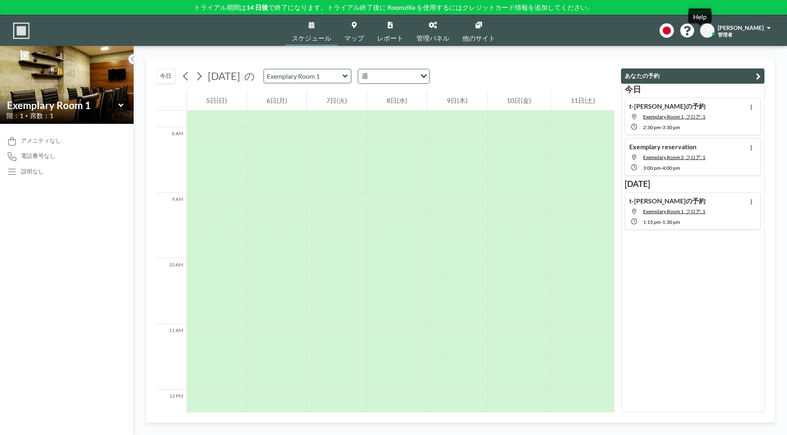
click at [694, 33] on icon at bounding box center [687, 31] width 14 height 14
click at [674, 32] on icon at bounding box center [666, 30] width 14 height 14
click at [645, 31] on div at bounding box center [393, 217] width 787 height 435
click at [714, 28] on span "T" at bounding box center [707, 30] width 14 height 14
click at [741, 42] on span "プロフィール" at bounding box center [746, 39] width 34 height 8
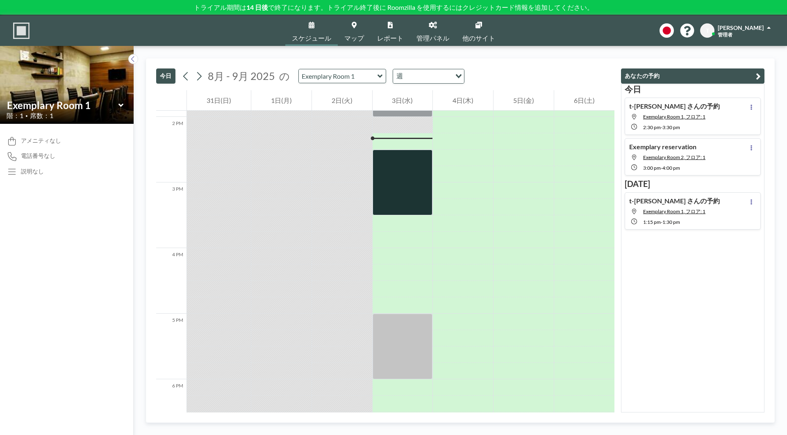
scroll to position [918, 0]
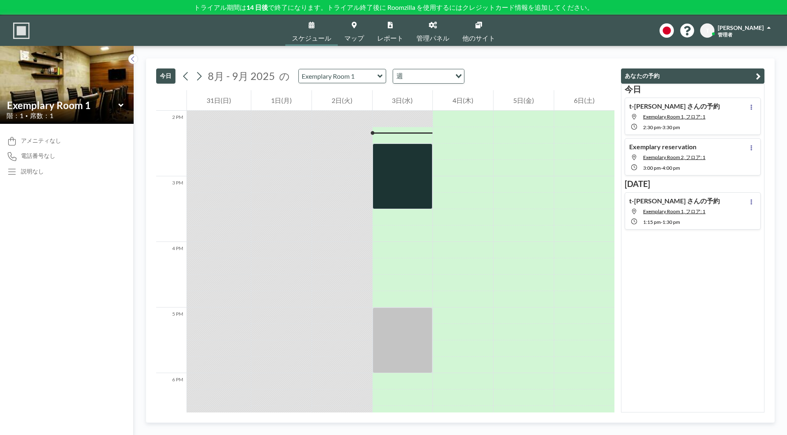
click at [757, 30] on span "[PERSON_NAME]" at bounding box center [741, 27] width 46 height 7
click at [630, 39] on div "スケジュール マップ レポート 管理パネル 他のサイト English Polski 日本語 Española T t-yamaguchi 管理者 プロフィー…" at bounding box center [393, 30] width 787 height 31
click at [41, 157] on span "電話番号なし" at bounding box center [38, 155] width 34 height 7
click at [37, 180] on div "アメニティなし 電話番号なし 説明なし" at bounding box center [67, 279] width 134 height 311
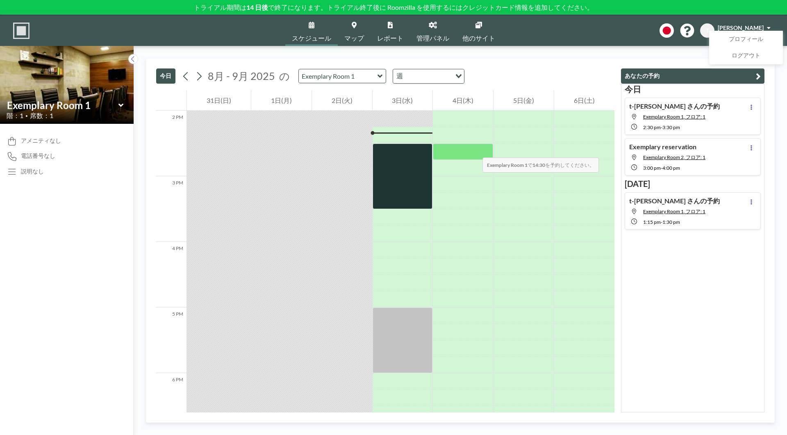
click at [474, 149] on div at bounding box center [463, 151] width 60 height 16
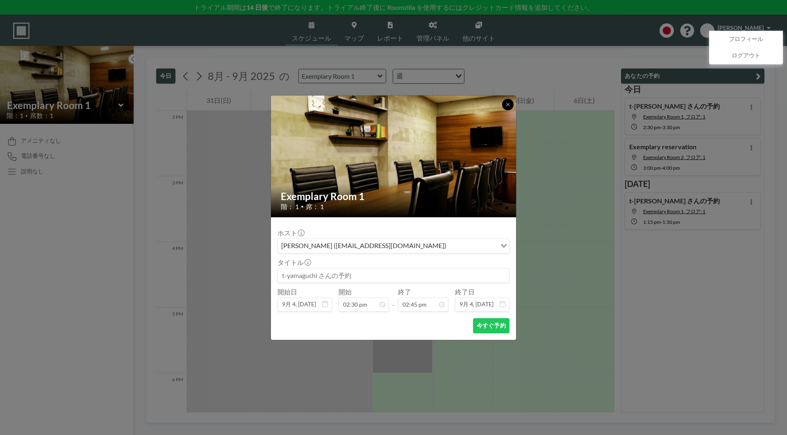
click at [508, 105] on icon at bounding box center [507, 104] width 5 height 5
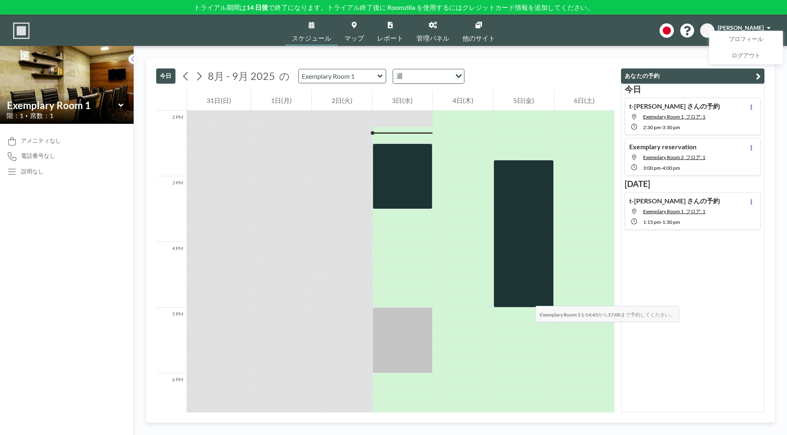
drag, startPoint x: 524, startPoint y: 176, endPoint x: 527, endPoint y: 298, distance: 121.4
click at [527, 298] on div at bounding box center [523, 234] width 60 height 148
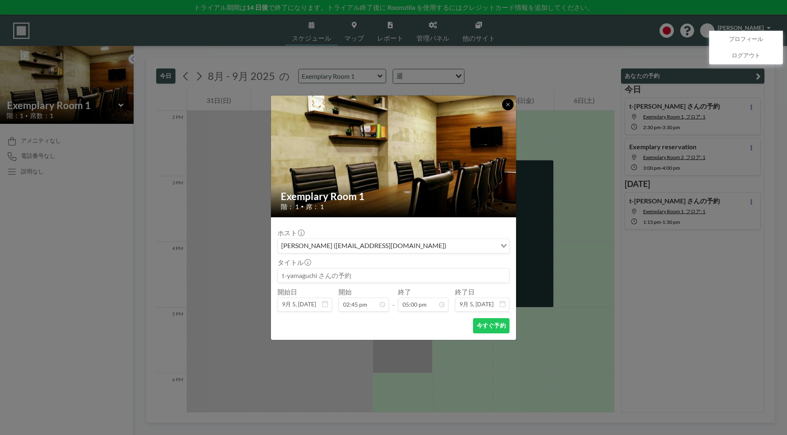
click at [505, 103] on button at bounding box center [507, 104] width 11 height 11
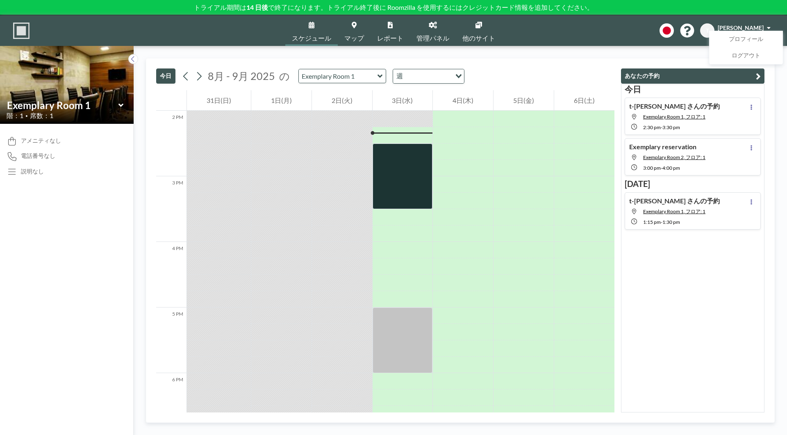
click at [434, 73] on input "Search for option" at bounding box center [427, 76] width 45 height 11
click at [491, 67] on div "今日 8月 - 9月 2025 の Exemplary Room 1 週 Loading..." at bounding box center [385, 75] width 458 height 32
click at [436, 73] on input "Search for option" at bounding box center [427, 76] width 45 height 11
click at [503, 68] on div "今日 8月 - 9月 2025 の Exemplary Room 1 週 Loading..." at bounding box center [385, 75] width 458 height 32
click at [398, 35] on span "レポート" at bounding box center [390, 38] width 26 height 7
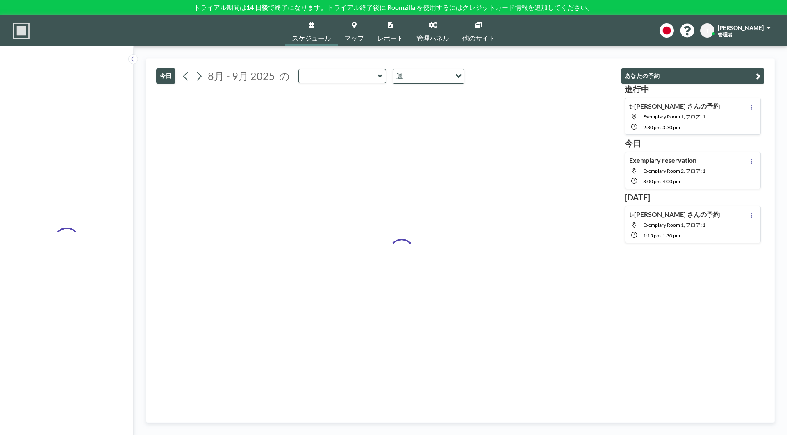
type input "Exemplary Room 1"
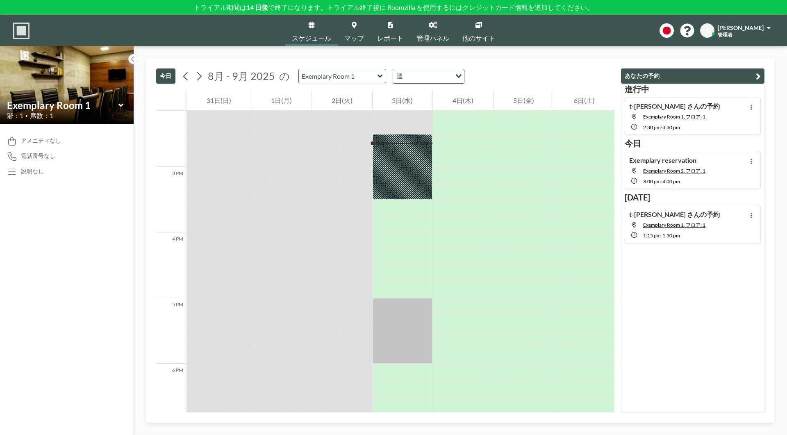
scroll to position [934, 0]
click at [739, 74] on button "あなたの予約" at bounding box center [692, 75] width 143 height 15
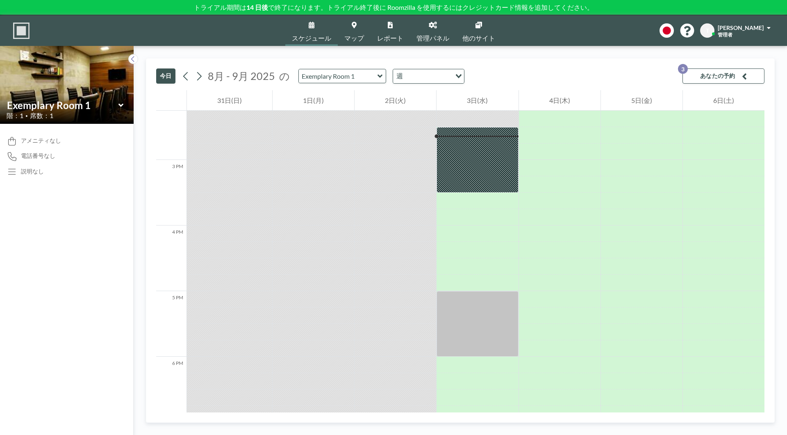
click at [740, 77] on button "あなたの予約 3" at bounding box center [723, 75] width 82 height 15
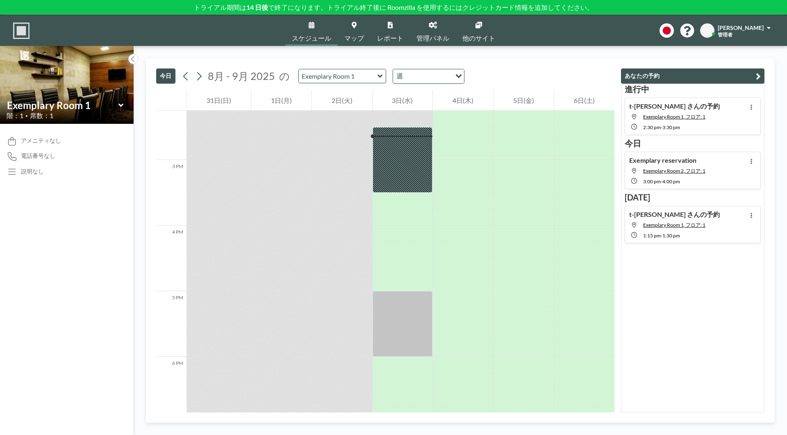
click at [710, 75] on button "あなたの予約" at bounding box center [692, 75] width 143 height 15
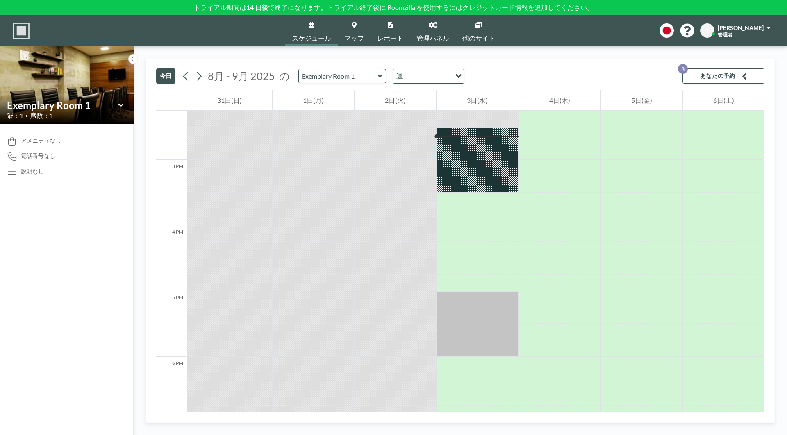
click at [17, 34] on img at bounding box center [21, 31] width 16 height 16
click at [377, 77] on icon at bounding box center [379, 75] width 5 height 3
click at [355, 89] on div "グループ化しない" at bounding box center [342, 90] width 86 height 15
click at [324, 59] on div "今日 8月 - 9月 2025 の グループ化しない Exemplary Room 1 Exemplary Room 2 週 Loading... あなたの予…" at bounding box center [460, 75] width 608 height 32
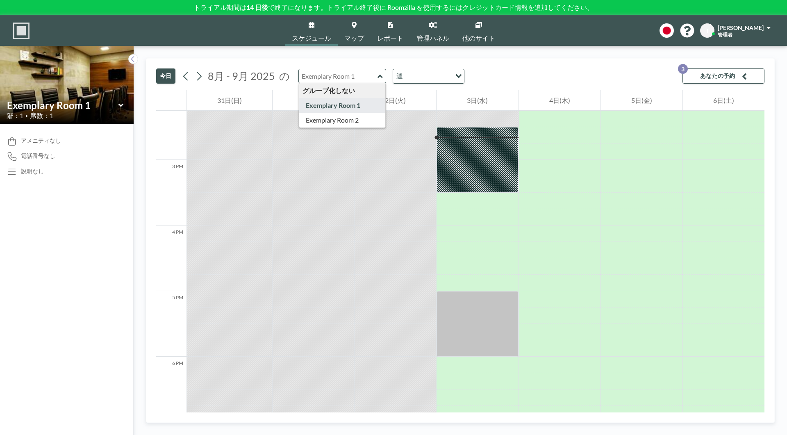
click at [477, 33] on link "他のサイト" at bounding box center [479, 30] width 46 height 31
click at [364, 73] on input "text" at bounding box center [338, 76] width 79 height 14
click at [344, 79] on input "text" at bounding box center [338, 76] width 79 height 14
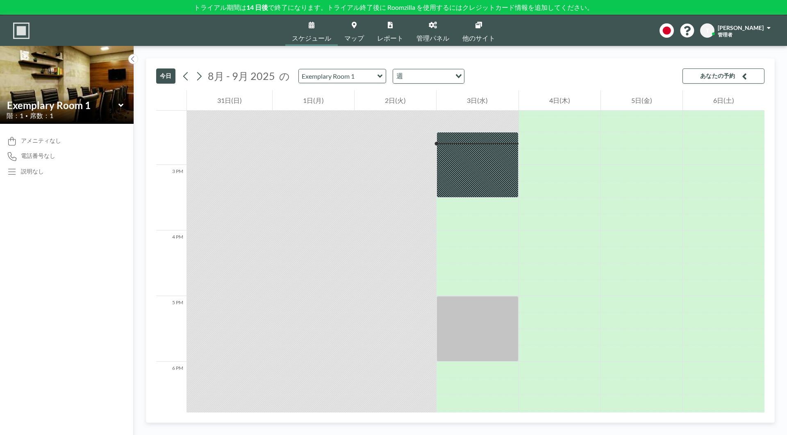
scroll to position [934, 0]
click at [348, 77] on input "text" at bounding box center [338, 76] width 79 height 14
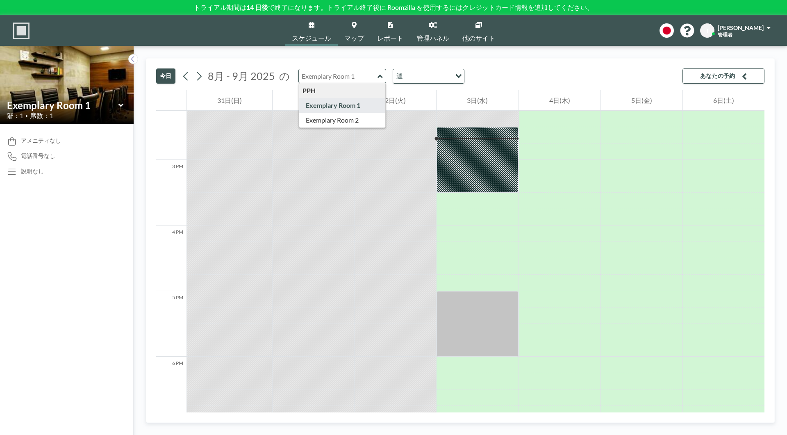
type input "Exemplary Room 1"
click at [347, 80] on input "text" at bounding box center [338, 76] width 79 height 14
type input "Exemplary Room 1"
click at [349, 77] on input "text" at bounding box center [338, 76] width 79 height 14
type input "Exemplary Room 2"
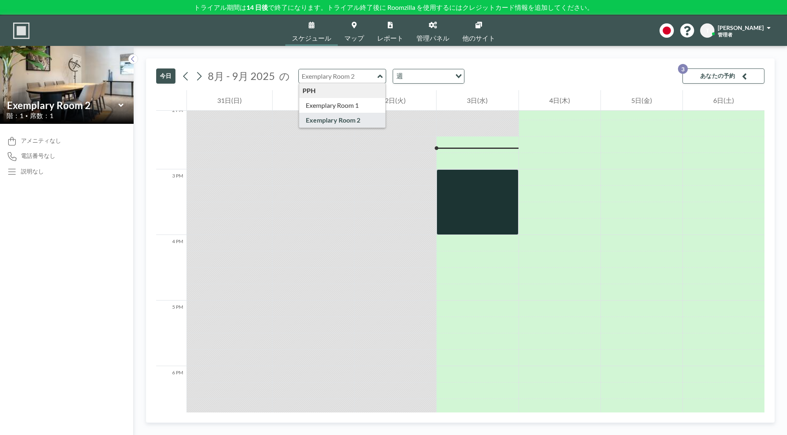
click at [356, 72] on input "text" at bounding box center [338, 76] width 79 height 14
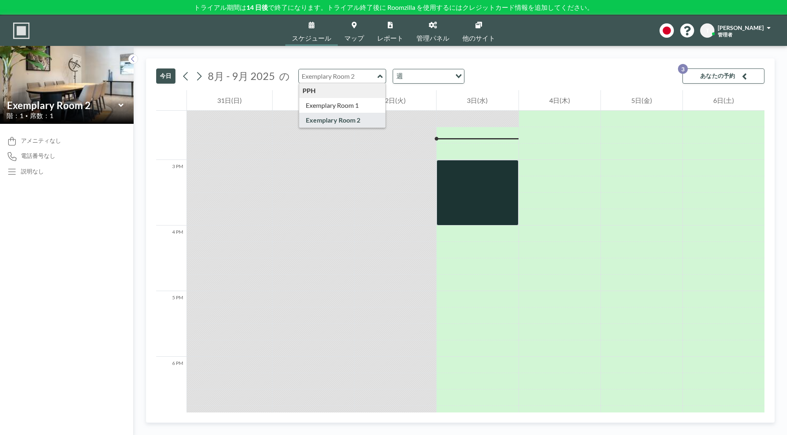
type input "Exemplary Room 2"
click at [332, 76] on input "text" at bounding box center [338, 76] width 79 height 14
type input "Exemplary Room 1"
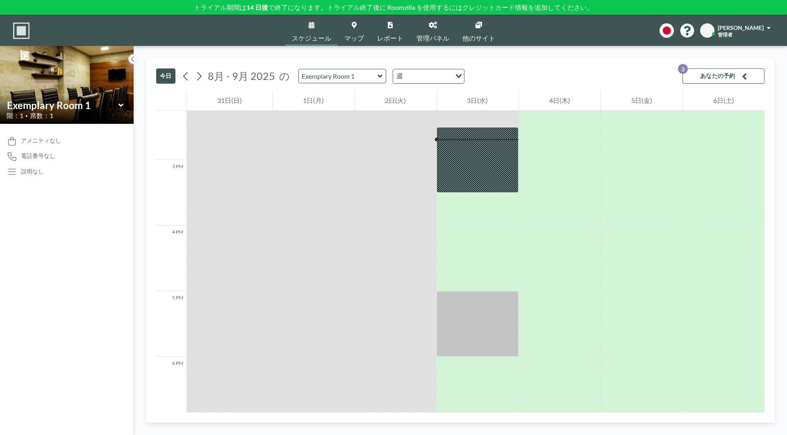
click at [716, 73] on button "あなたの予約 3" at bounding box center [723, 75] width 82 height 15
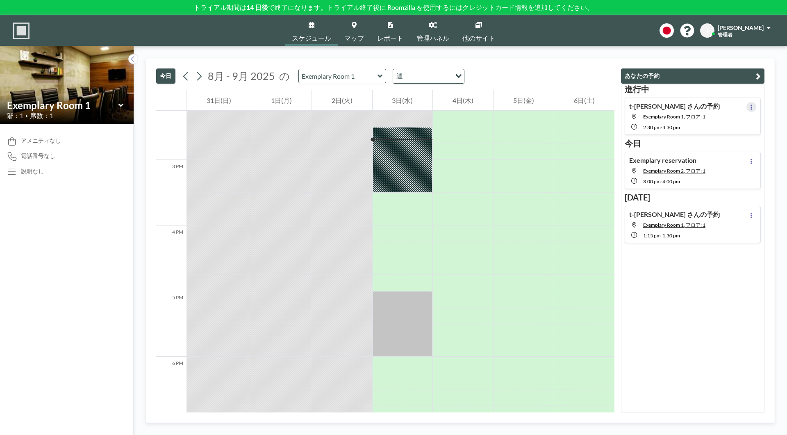
click at [750, 106] on icon at bounding box center [751, 107] width 2 height 5
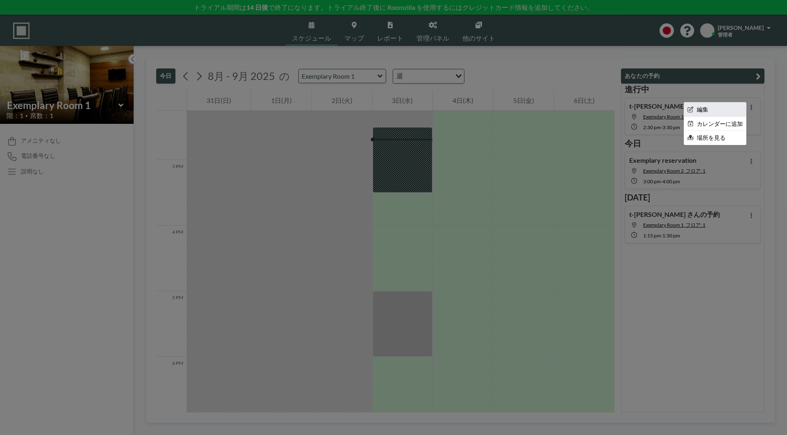
click at [717, 110] on li "編集" at bounding box center [715, 109] width 62 height 14
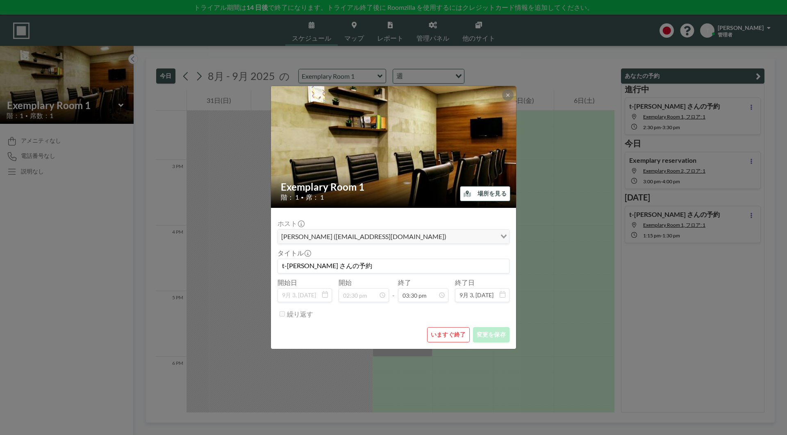
click at [505, 233] on div "Loading..." at bounding box center [502, 236] width 13 height 12
click at [407, 265] on input "t-yamaguchi さんの予約" at bounding box center [393, 266] width 231 height 14
click at [364, 264] on input "t-yamaguchi さんの予約" at bounding box center [393, 266] width 231 height 14
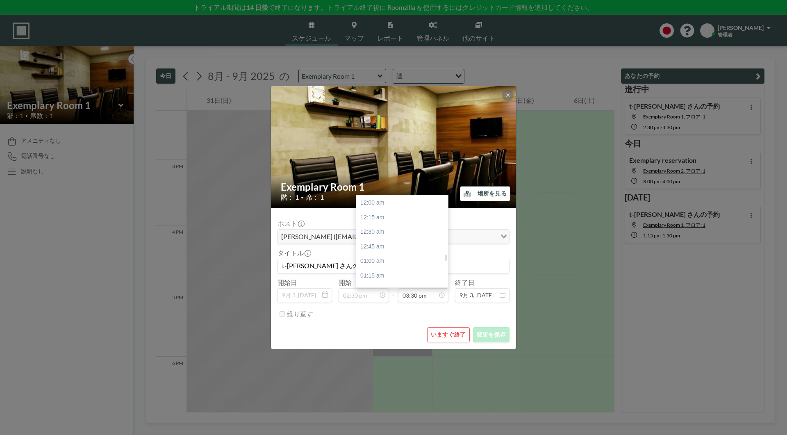
scroll to position [905, 0]
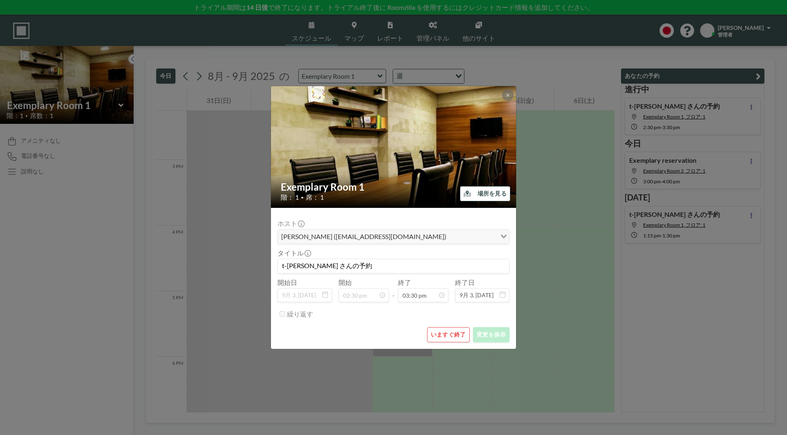
click at [374, 339] on div "いますぐ終了 変更を保存" at bounding box center [393, 334] width 232 height 15
click at [508, 94] on icon at bounding box center [507, 95] width 5 height 5
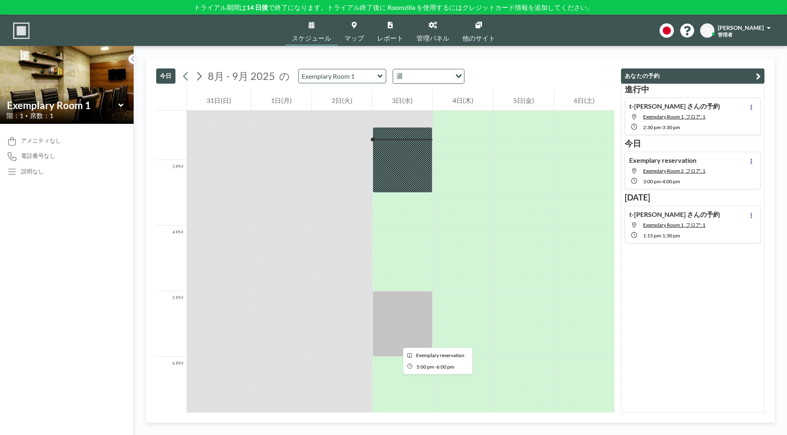
click at [396, 340] on div at bounding box center [403, 324] width 60 height 66
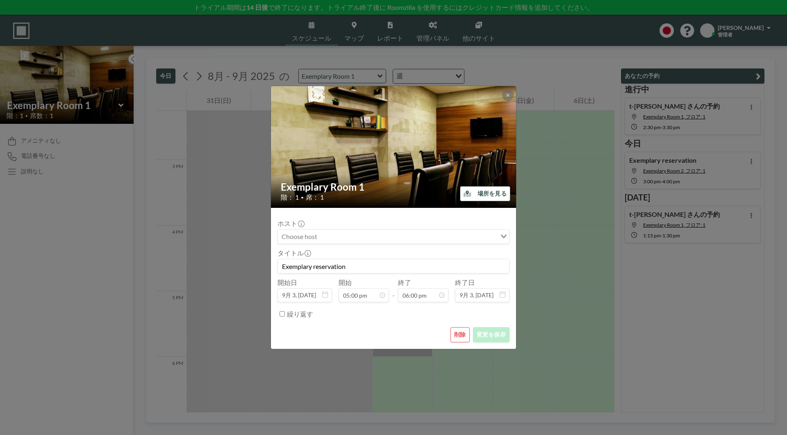
scroll to position [1050, 0]
click at [506, 96] on icon at bounding box center [507, 95] width 5 height 5
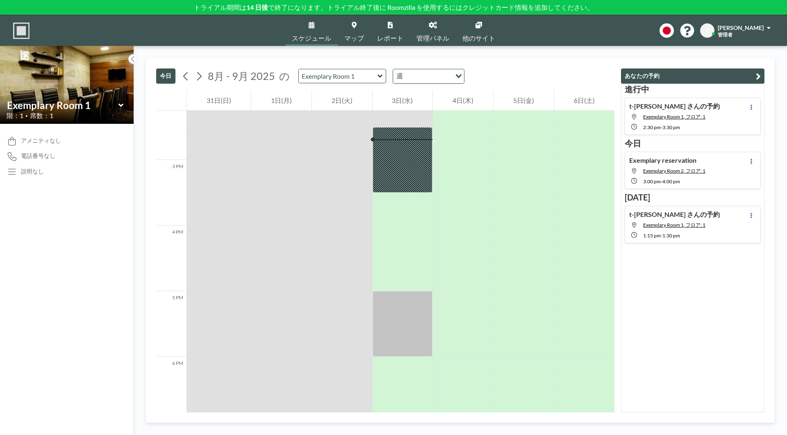
click at [43, 173] on div "説明なし" at bounding box center [32, 171] width 23 height 7
click at [120, 105] on icon at bounding box center [120, 104] width 5 height 3
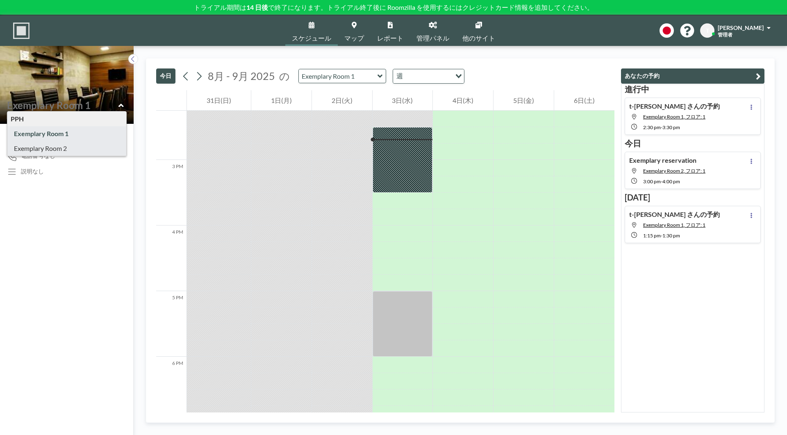
type input "Exemplary Room 2"
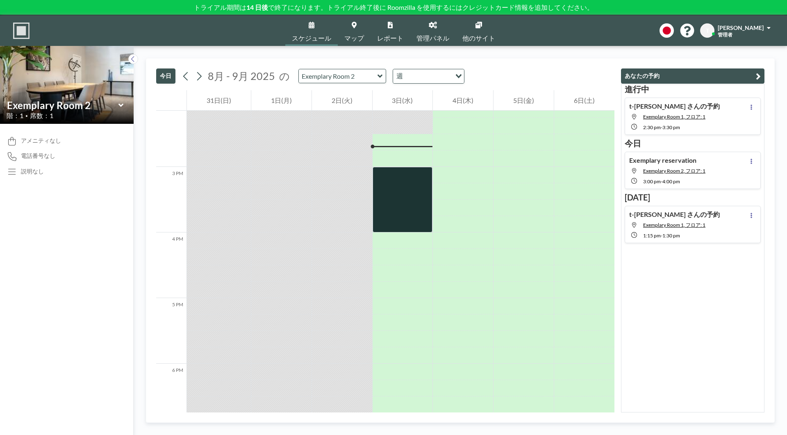
scroll to position [934, 0]
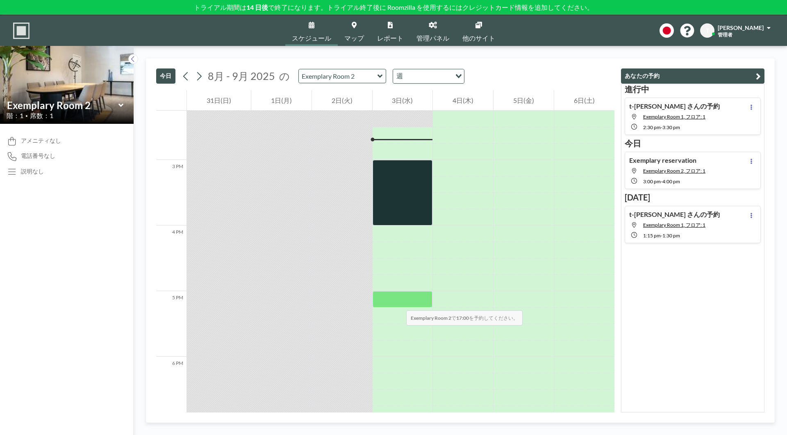
drag, startPoint x: 403, startPoint y: 182, endPoint x: 398, endPoint y: 303, distance: 121.4
click at [400, 302] on div at bounding box center [403, 299] width 60 height 16
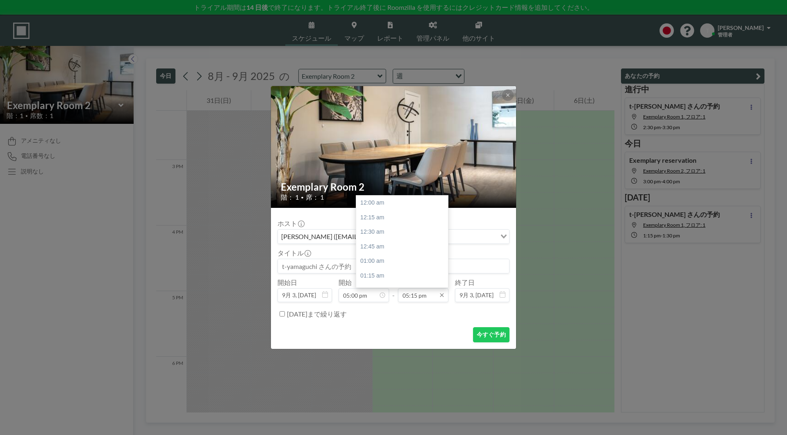
scroll to position [1007, 0]
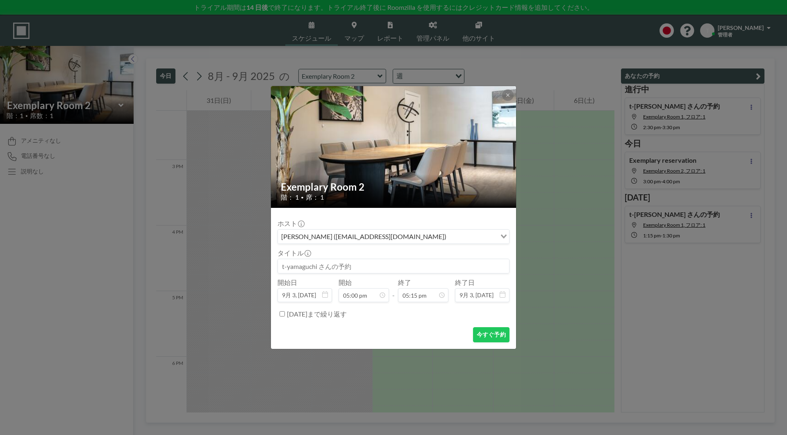
click at [472, 215] on div "ホスト t-yamaguchi (t-yamaguchi@realgate.jp) Loading... タイトル 開始日 9月 3, 2025 開始 05:…" at bounding box center [393, 267] width 232 height 106
click at [432, 325] on form "ホスト t-yamaguchi (t-yamaguchi@realgate.jp) Loading... タイトル 開始日 9月 3, 2025 開始 05:…" at bounding box center [393, 278] width 245 height 141
click at [506, 93] on icon at bounding box center [507, 95] width 5 height 5
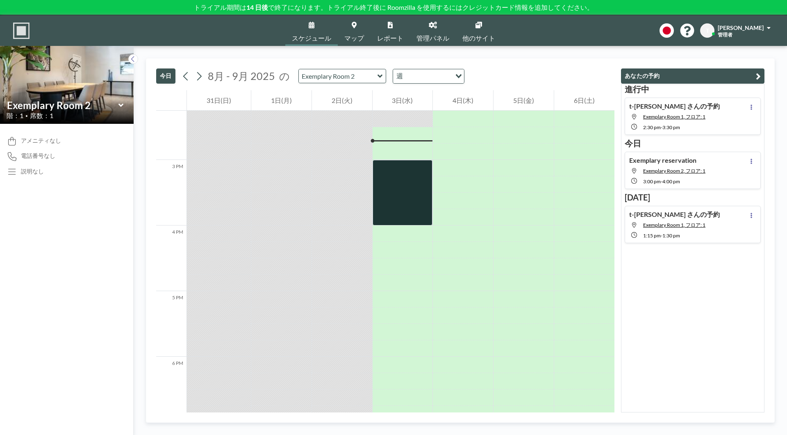
click at [358, 38] on span "マップ" at bounding box center [354, 38] width 20 height 7
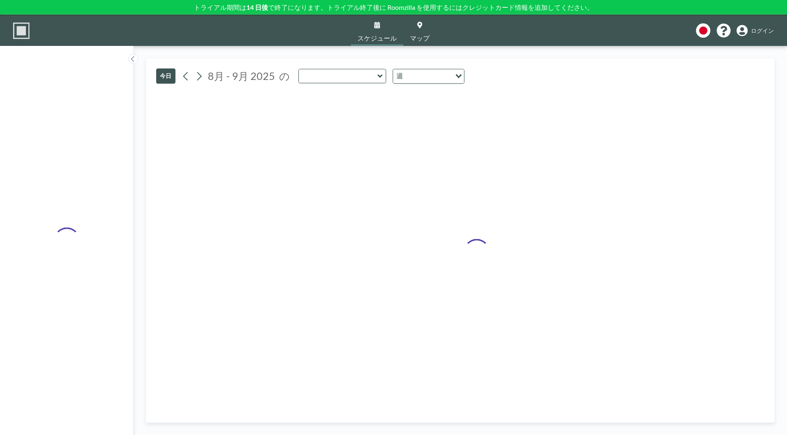
type input "Exemplary Room 2"
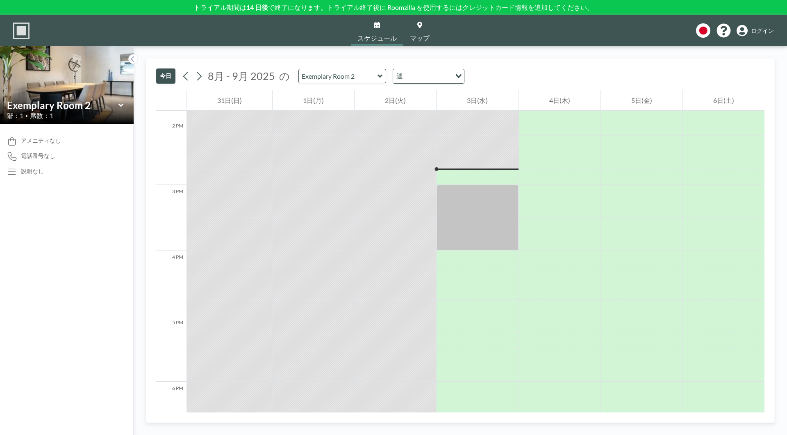
scroll to position [951, 0]
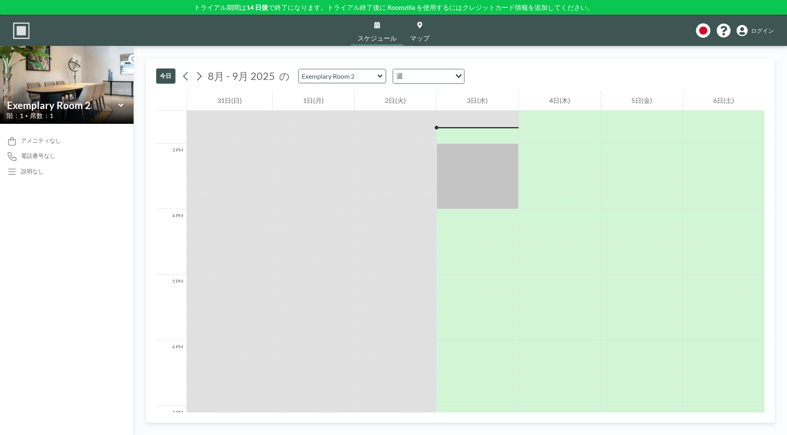
click at [759, 27] on span "ログイン" at bounding box center [762, 30] width 23 height 7
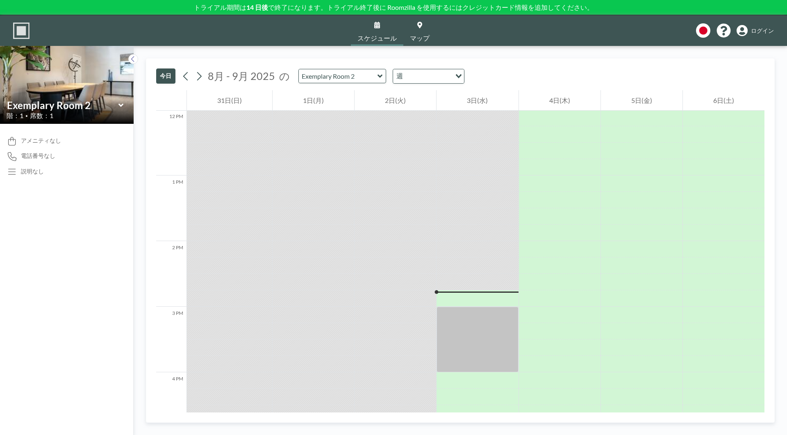
scroll to position [787, 0]
click at [23, 32] on img at bounding box center [21, 31] width 16 height 16
click at [23, 34] on img at bounding box center [21, 31] width 16 height 16
click at [360, 83] on input "text" at bounding box center [338, 76] width 79 height 14
type input "Exemplary Room 2"
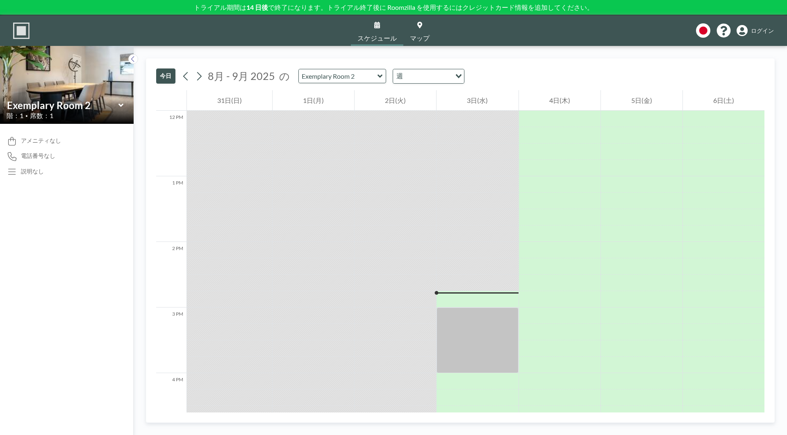
click at [515, 73] on div "今日 8月 - 9月 2025 の Exemplary Room 2 週 Loading..." at bounding box center [460, 75] width 608 height 32
click at [750, 32] on link "ログイン" at bounding box center [754, 30] width 37 height 11
click at [757, 32] on span "ログイン" at bounding box center [762, 30] width 23 height 7
click at [759, 31] on span "ログイン" at bounding box center [762, 30] width 23 height 7
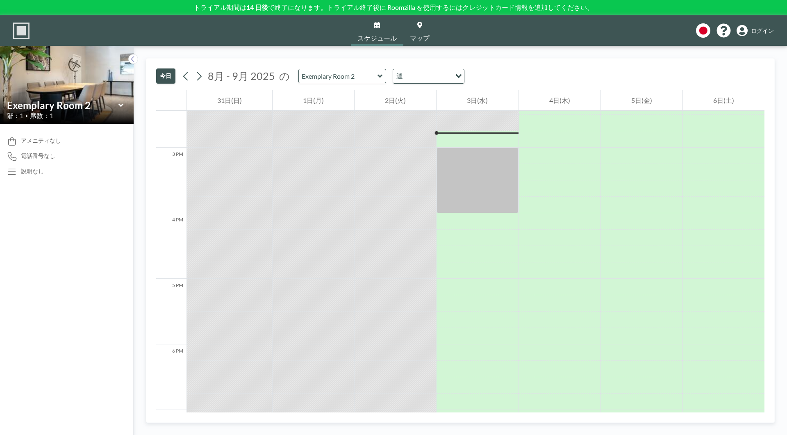
scroll to position [951, 0]
click at [360, 77] on input "text" at bounding box center [338, 76] width 79 height 14
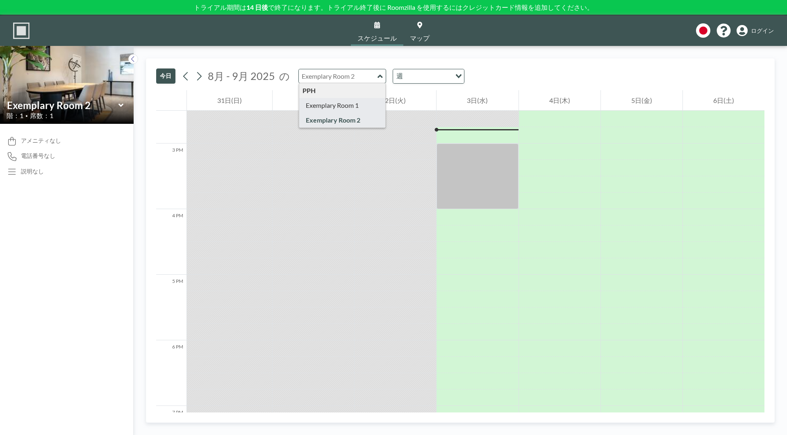
type input "Exemplary Room 1"
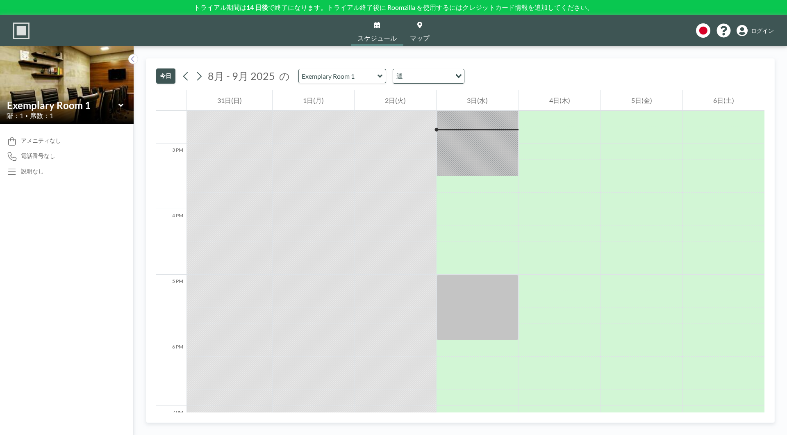
click at [763, 34] on span "ログイン" at bounding box center [762, 30] width 23 height 7
click at [760, 32] on span "ログイン" at bounding box center [762, 30] width 23 height 7
click at [468, 309] on div at bounding box center [477, 308] width 82 height 66
click at [473, 309] on div at bounding box center [477, 308] width 82 height 66
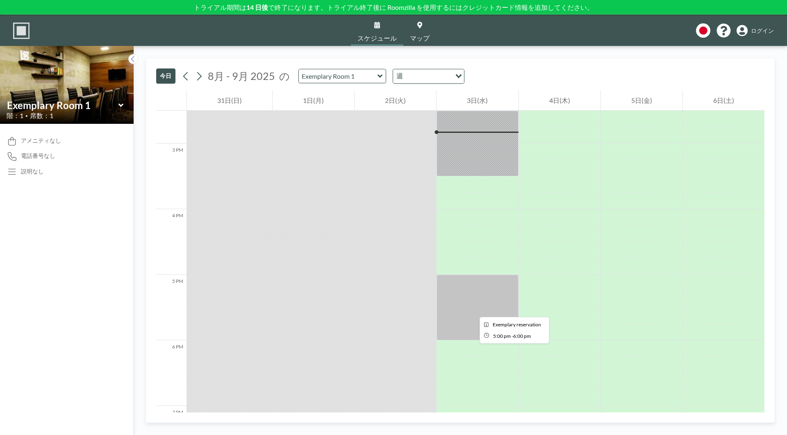
click at [473, 309] on div at bounding box center [477, 308] width 82 height 66
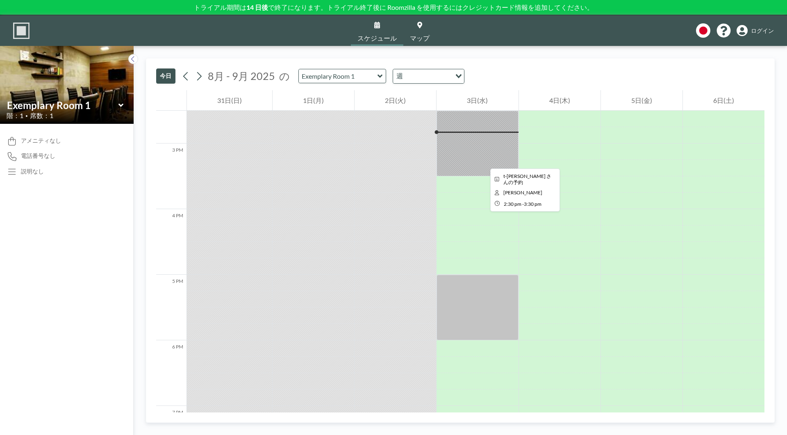
click at [484, 159] on div at bounding box center [477, 144] width 82 height 66
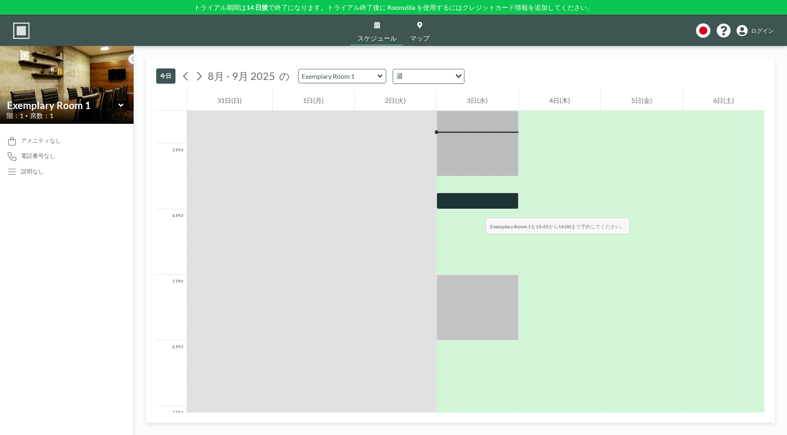
click at [477, 209] on div at bounding box center [477, 201] width 82 height 16
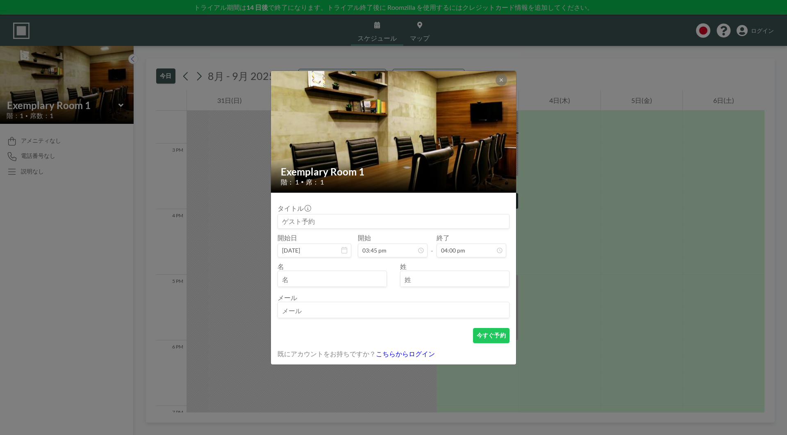
scroll to position [934, 0]
click at [377, 218] on input at bounding box center [393, 221] width 231 height 14
click at [342, 223] on input at bounding box center [393, 221] width 231 height 14
click at [341, 311] on input "email" at bounding box center [393, 311] width 231 height 14
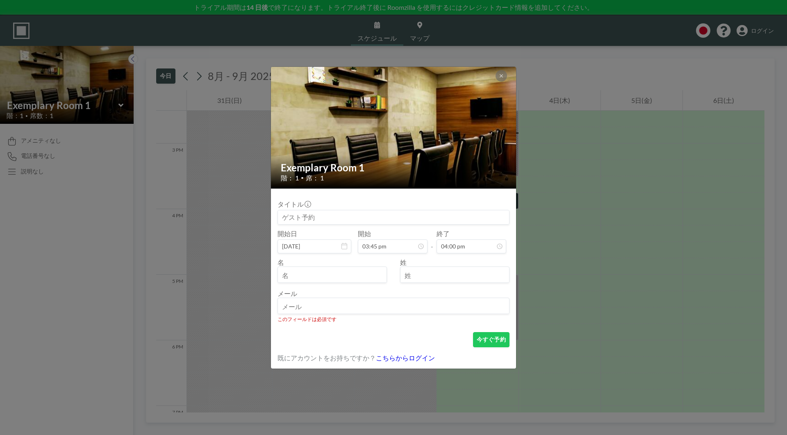
drag, startPoint x: 343, startPoint y: 277, endPoint x: 344, endPoint y: 266, distance: 11.1
click at [343, 277] on input "text" at bounding box center [332, 275] width 109 height 14
click at [349, 218] on input at bounding box center [393, 217] width 231 height 14
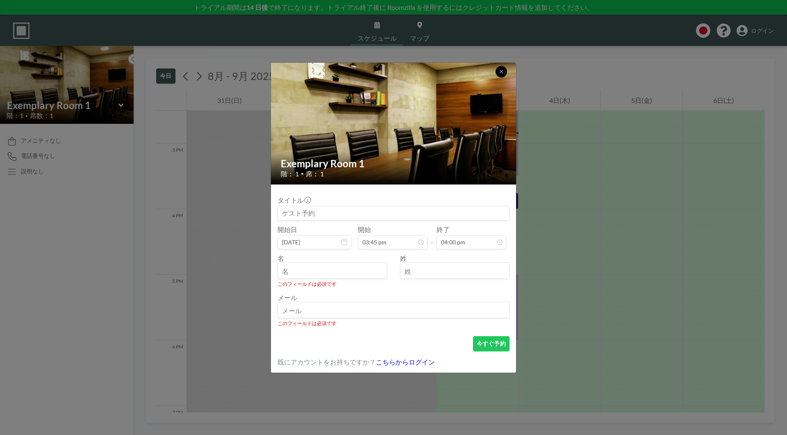
click at [500, 71] on icon at bounding box center [501, 71] width 5 height 5
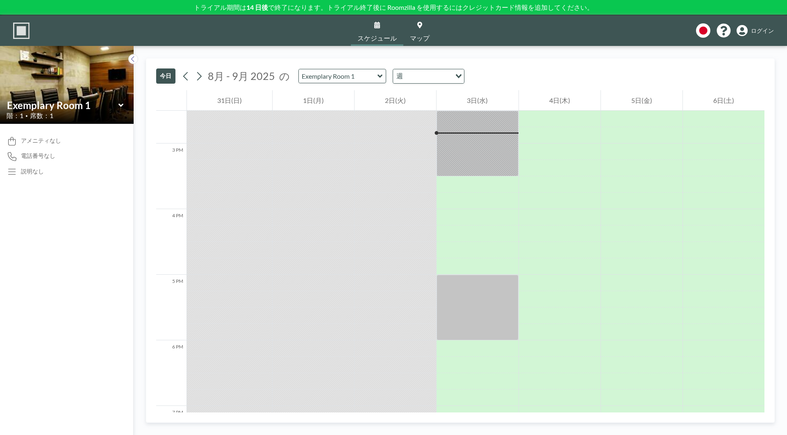
click at [757, 35] on link "ログイン" at bounding box center [754, 30] width 37 height 11
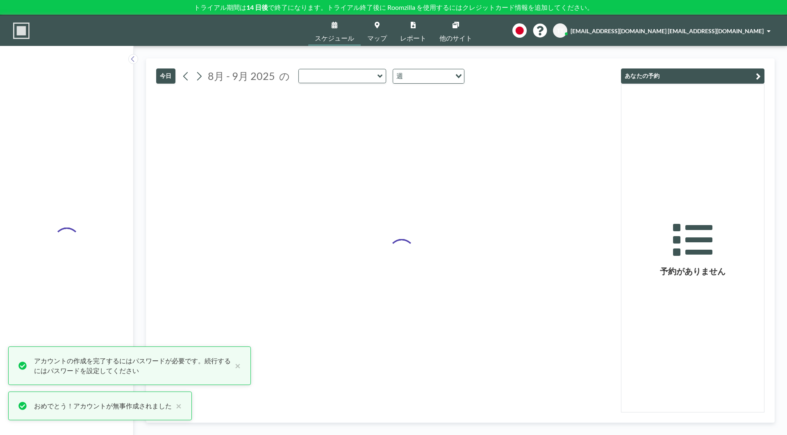
type input "Exemplary Room 1"
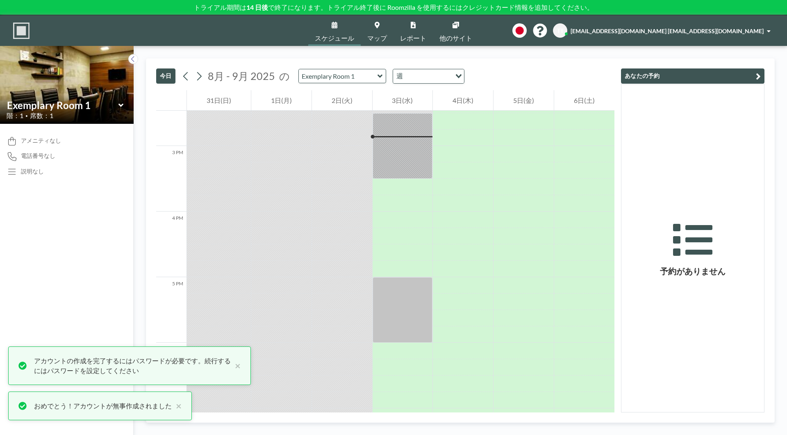
scroll to position [951, 0]
click at [409, 32] on link "レポート" at bounding box center [412, 30] width 39 height 31
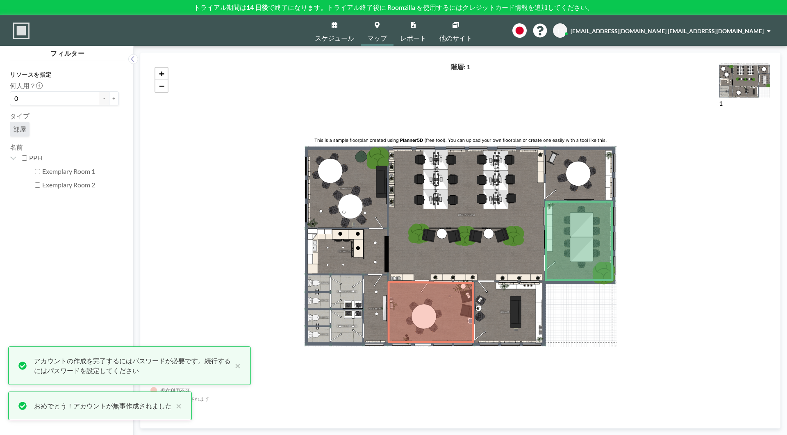
click at [450, 28] on link "他のサイト" at bounding box center [456, 30] width 46 height 31
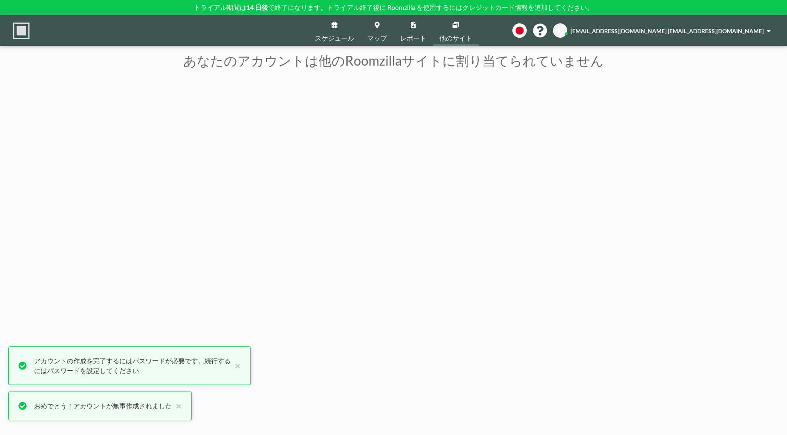
click at [414, 29] on link "レポート" at bounding box center [412, 30] width 39 height 31
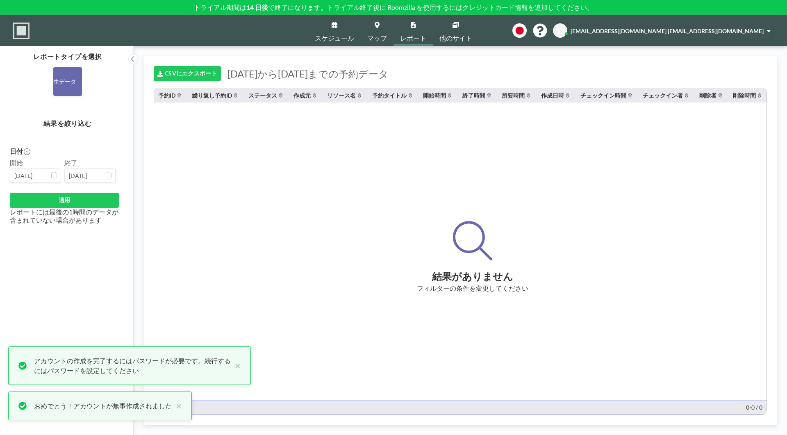
click at [377, 31] on link "マップ" at bounding box center [377, 30] width 33 height 31
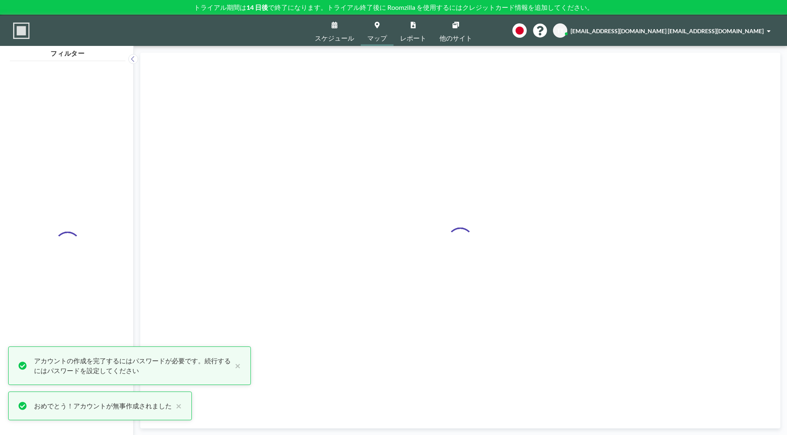
click at [325, 32] on link "スケジュール" at bounding box center [334, 30] width 52 height 31
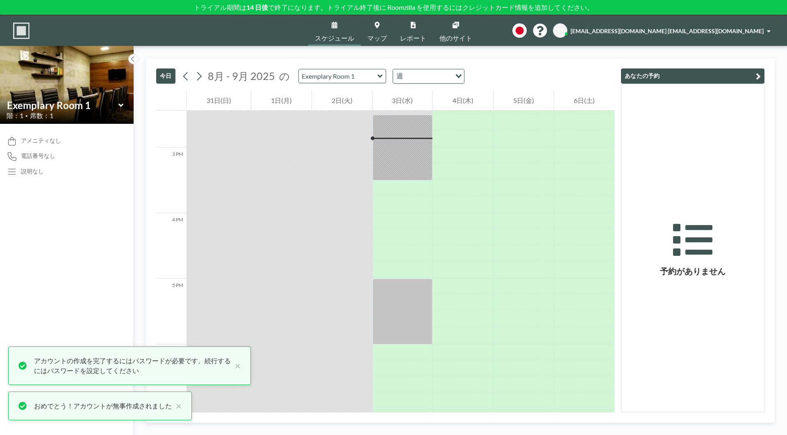
scroll to position [951, 0]
click at [369, 36] on span "マップ" at bounding box center [377, 38] width 20 height 7
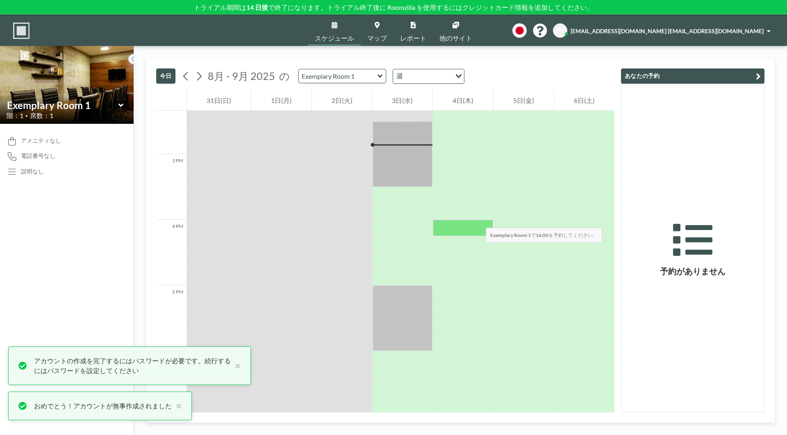
scroll to position [951, 0]
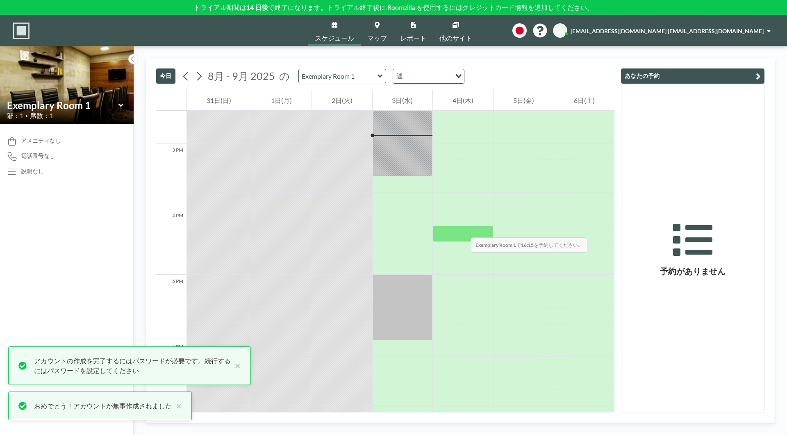
click at [464, 229] on div at bounding box center [463, 233] width 60 height 16
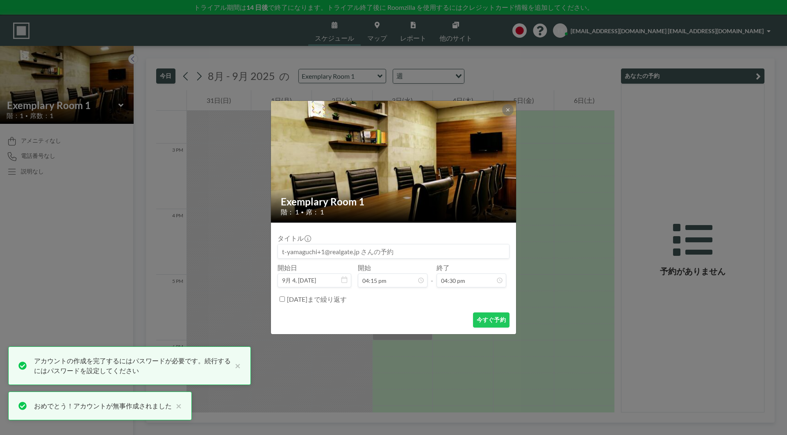
scroll to position [963, 0]
click at [492, 322] on button "今すぐ予約" at bounding box center [491, 319] width 36 height 15
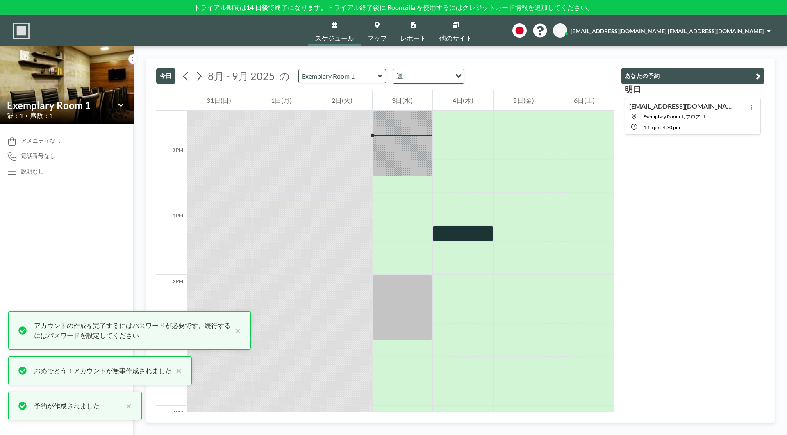
click at [412, 37] on span "レポート" at bounding box center [413, 38] width 26 height 7
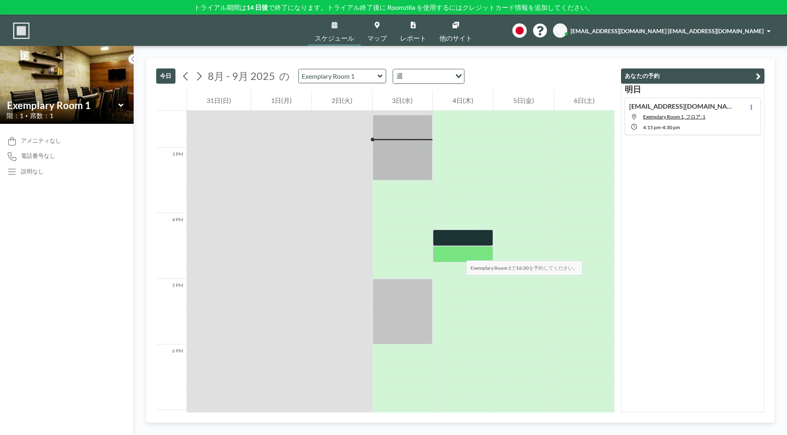
scroll to position [951, 0]
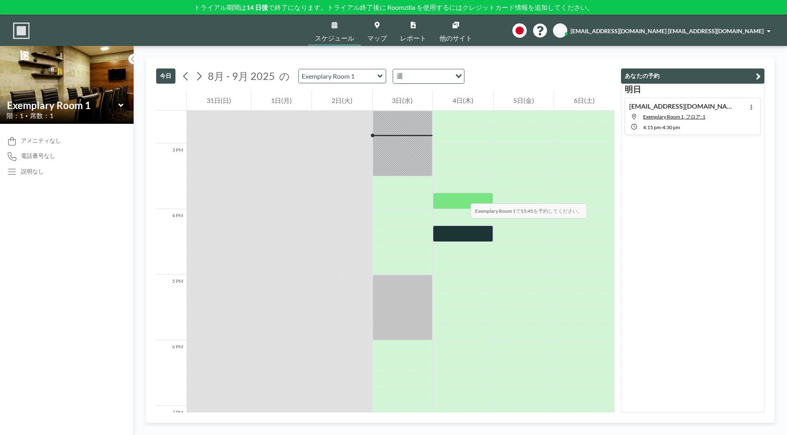
click at [462, 195] on div at bounding box center [463, 201] width 60 height 16
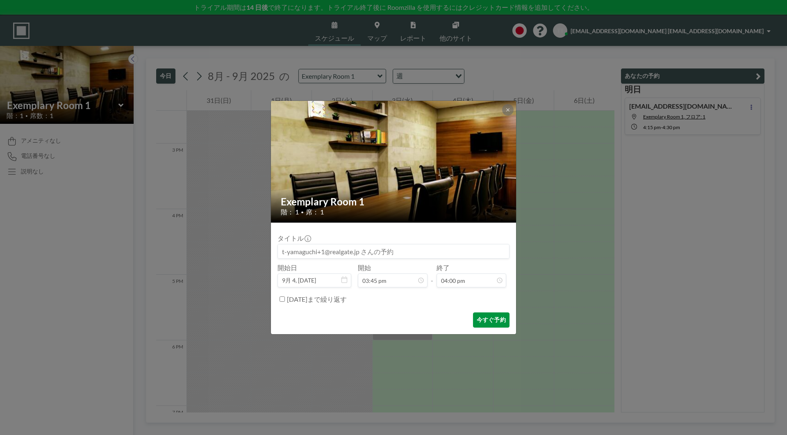
click at [487, 320] on button "今すぐ予約" at bounding box center [491, 319] width 36 height 15
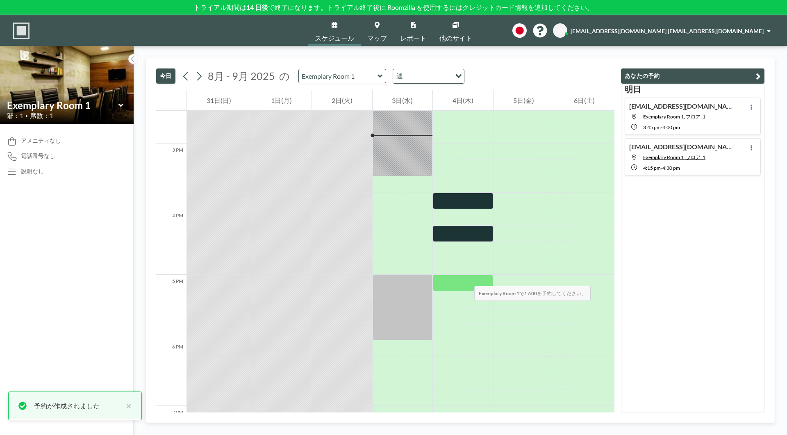
click at [466, 277] on div at bounding box center [463, 283] width 60 height 16
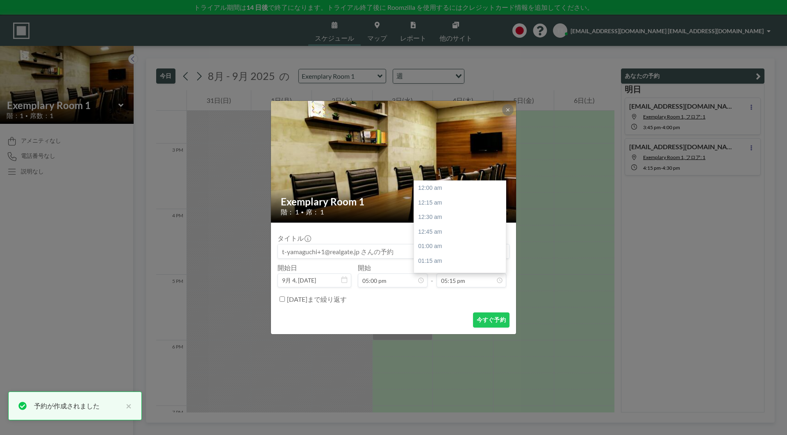
scroll to position [1007, 0]
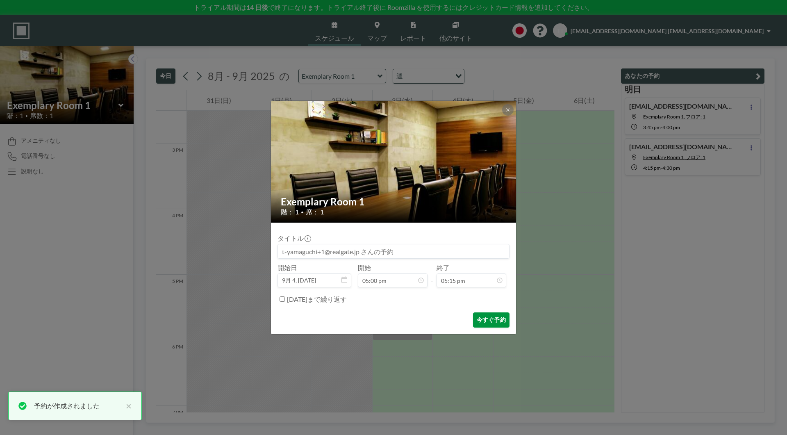
click at [492, 318] on button "今すぐ予約" at bounding box center [491, 319] width 36 height 15
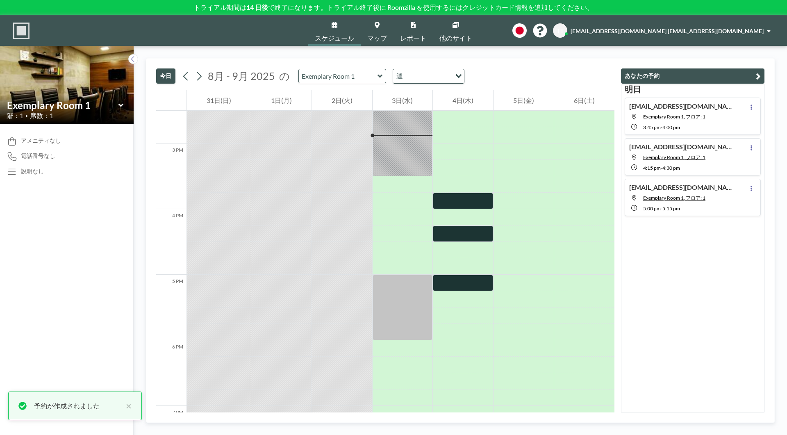
click at [415, 31] on link "レポート" at bounding box center [412, 30] width 39 height 31
